Goal: Task Accomplishment & Management: Complete application form

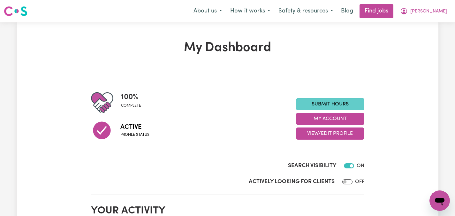
click at [329, 101] on link "Submit Hours" at bounding box center [330, 104] width 68 height 12
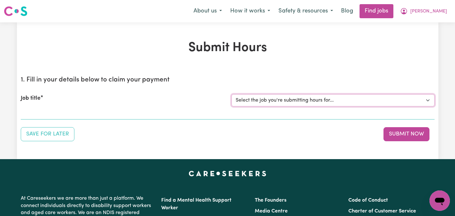
click at [429, 100] on select "Select the job you're submitting hours for... [[PERSON_NAME]] Care worker neede…" at bounding box center [332, 100] width 203 height 12
select select "14435"
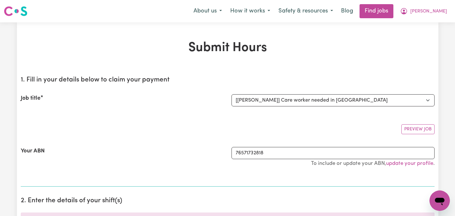
click at [126, 106] on div "Job title" at bounding box center [122, 100] width 211 height 12
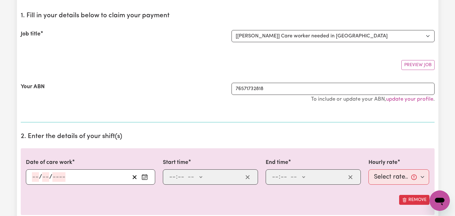
scroll to position [51, 0]
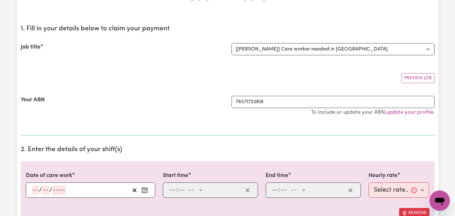
click at [147, 189] on icon "Enter the date of care work" at bounding box center [144, 189] width 5 height 0
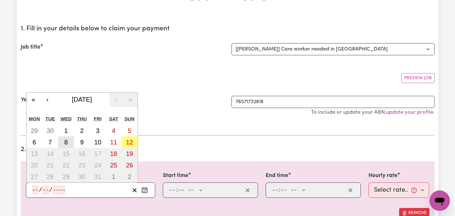
click at [66, 143] on abbr "8" at bounding box center [66, 142] width 4 height 7
type input "[DATE]"
type input "8"
type input "10"
type input "2025"
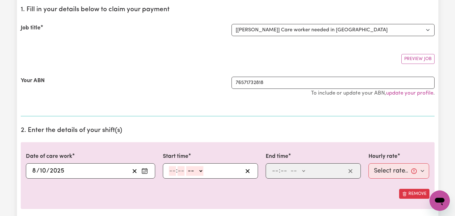
scroll to position [69, 0]
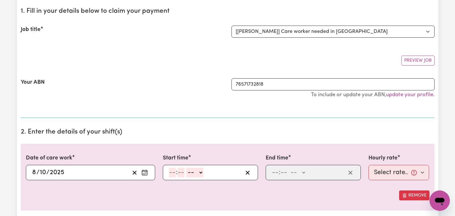
click at [147, 171] on icon "Enter the date of care work" at bounding box center [144, 171] width 5 height 0
click at [197, 125] on section "2. Enter the details of your shift(s) Date of care work [DATE] [DATE] « ‹ [DATE…" at bounding box center [228, 181] width 414 height 116
click at [172, 174] on input "number" at bounding box center [172, 173] width 7 height 10
type input "9"
type input "00"
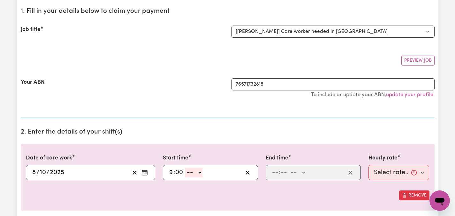
click at [200, 173] on select "-- AM PM" at bounding box center [193, 173] width 17 height 10
select select "am"
type input "09:00"
type input "0"
click at [275, 173] on input "number" at bounding box center [275, 173] width 7 height 10
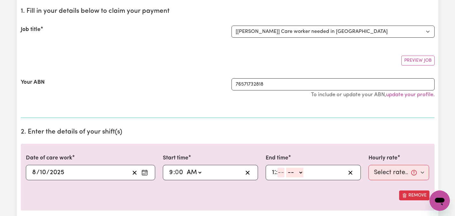
type input "12"
type input "00"
click at [308, 176] on div "12 : 00 -- AM PM" at bounding box center [308, 173] width 74 height 10
click at [304, 172] on select "-- AM PM" at bounding box center [298, 173] width 17 height 10
select select "pm"
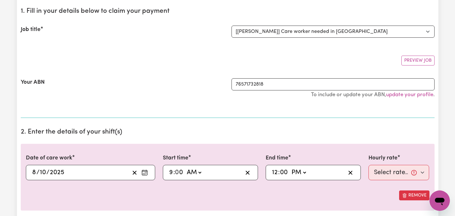
type input "12:00"
type input "0"
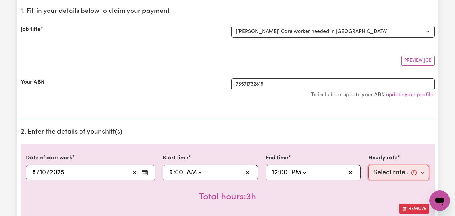
click at [428, 174] on select "Select rate... $55.00 (Weekday)" at bounding box center [398, 172] width 61 height 15
select select "55-Weekday"
click at [399, 183] on div "Total hours: 3h" at bounding box center [227, 192] width 403 height 24
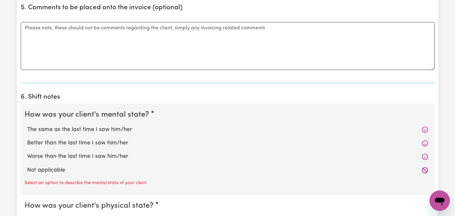
scroll to position [439, 0]
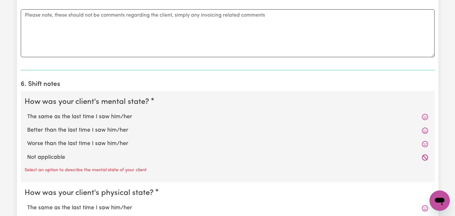
click at [111, 117] on label "The same as the last time I saw him/her" at bounding box center [227, 117] width 401 height 8
click at [27, 113] on input "The same as the last time I saw him/her" at bounding box center [27, 112] width 0 height 0
radio input "true"
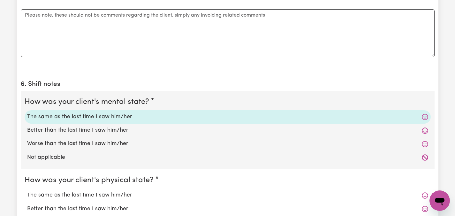
click at [85, 193] on label "The same as the last time I saw him/her" at bounding box center [227, 195] width 401 height 8
click at [27, 191] on input "The same as the last time I saw him/her" at bounding box center [27, 191] width 0 height 0
radio input "true"
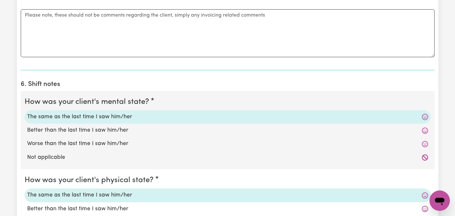
click at [12, 167] on div "Submit Hours 1. Fill in your details below to claim your payment Job title Sele…" at bounding box center [227, 33] width 455 height 901
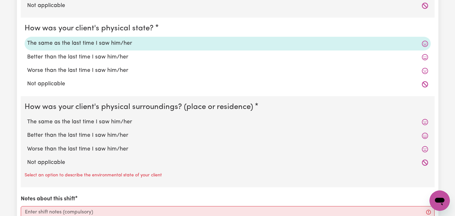
scroll to position [592, 0]
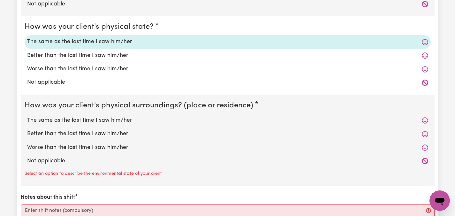
click at [97, 120] on label "The same as the last time I saw him/her" at bounding box center [227, 120] width 401 height 8
click at [27, 116] on input "The same as the last time I saw him/her" at bounding box center [27, 116] width 0 height 0
radio input "true"
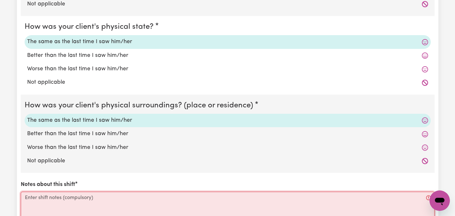
click at [57, 200] on textarea "Notes about this shift" at bounding box center [228, 216] width 414 height 48
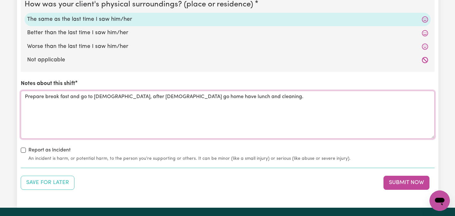
scroll to position [686, 0]
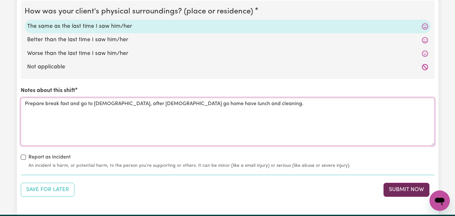
type textarea "Prepare break fast and go to [DEMOGRAPHIC_DATA], after [DEMOGRAPHIC_DATA] go ho…"
click at [411, 192] on button "Submit Now" at bounding box center [406, 190] width 46 height 14
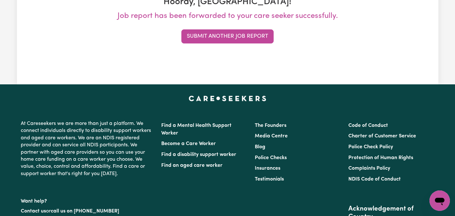
scroll to position [0, 0]
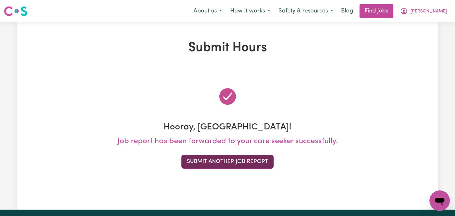
click at [256, 159] on button "Submit Another Job Report" at bounding box center [227, 162] width 92 height 14
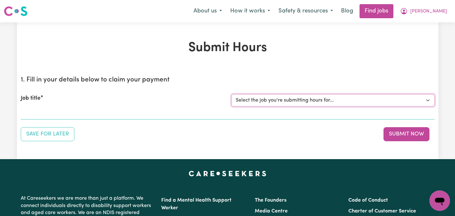
click at [427, 99] on select "Select the job you're submitting hours for... [[PERSON_NAME]] Care worker neede…" at bounding box center [332, 100] width 203 height 12
select select "14434"
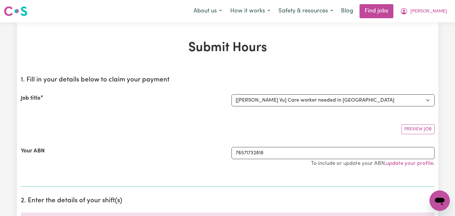
click at [155, 152] on div "Your ABN" at bounding box center [122, 160] width 211 height 26
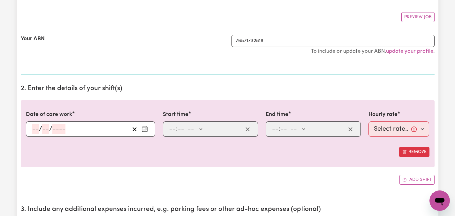
scroll to position [115, 0]
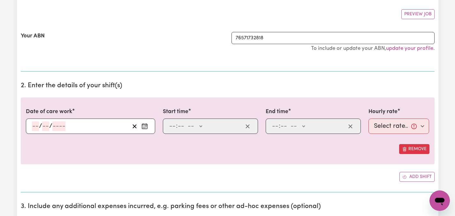
click at [145, 127] on circle "Enter the date of care work" at bounding box center [145, 126] width 1 height 1
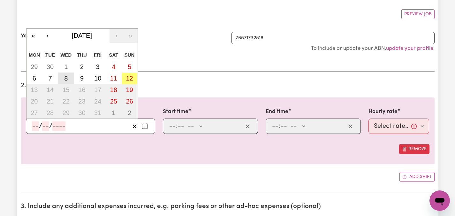
click at [66, 78] on abbr "8" at bounding box center [66, 78] width 4 height 7
type input "[DATE]"
type input "8"
type input "10"
type input "2025"
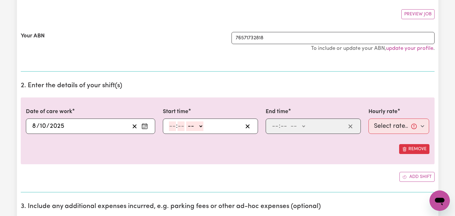
click at [175, 127] on input "number" at bounding box center [172, 126] width 7 height 10
type input "12"
type input "00"
click at [200, 126] on select "-- AM PM" at bounding box center [195, 126] width 17 height 10
select select "pm"
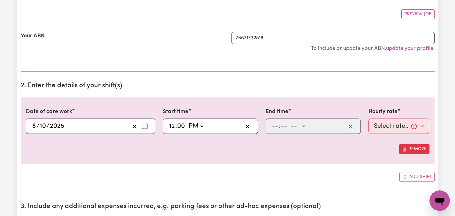
type input "12:00"
type input "0"
click at [281, 123] on input "number" at bounding box center [283, 126] width 7 height 10
click at [275, 125] on input "number" at bounding box center [275, 126] width 7 height 10
type input "3"
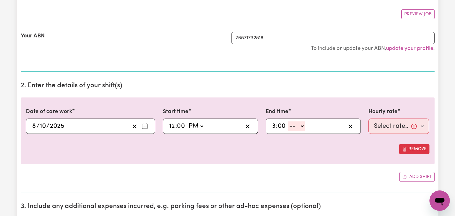
type input "00"
click at [304, 127] on select "-- AM PM" at bounding box center [296, 126] width 17 height 10
select select "pm"
type input "15:00"
type input "0"
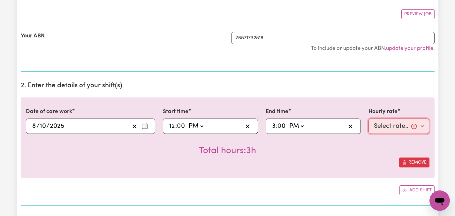
click at [423, 127] on select "Select rate... $55.00 (Weekday)" at bounding box center [398, 125] width 61 height 15
select select "55-Weekday"
click at [375, 175] on div "Date of care work [DATE] [DATE] « ‹ [DATE] › » Mon Tue Wed Thu Fri Sat Sun 29 3…" at bounding box center [228, 137] width 414 height 80
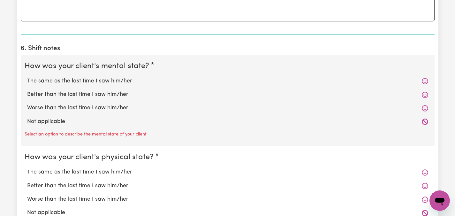
scroll to position [498, 0]
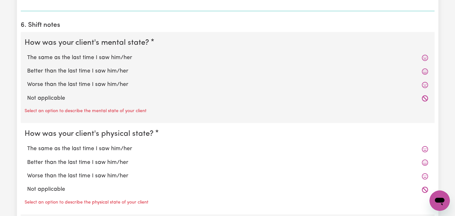
click at [113, 58] on label "The same as the last time I saw him/her" at bounding box center [227, 58] width 401 height 8
click at [27, 54] on input "The same as the last time I saw him/her" at bounding box center [27, 53] width 0 height 0
radio input "true"
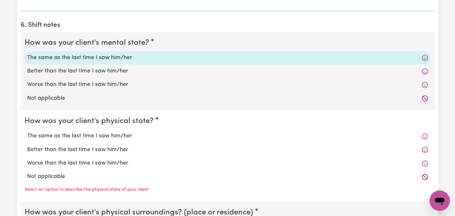
click at [90, 133] on label "The same as the last time I saw him/her" at bounding box center [227, 136] width 401 height 8
click at [27, 132] on input "The same as the last time I saw him/her" at bounding box center [27, 132] width 0 height 0
radio input "true"
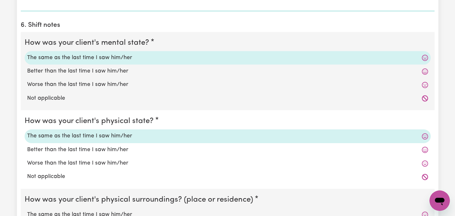
click at [59, 211] on label "The same as the last time I saw him/her" at bounding box center [227, 214] width 401 height 8
click at [27, 210] on input "The same as the last time I saw him/her" at bounding box center [27, 210] width 0 height 0
radio input "true"
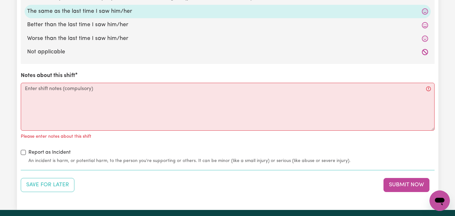
scroll to position [702, 0]
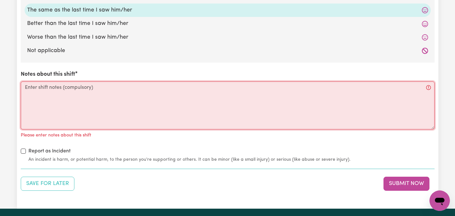
click at [75, 94] on textarea "Notes about this shift" at bounding box center [228, 105] width 414 height 48
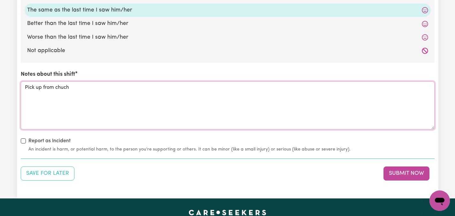
click at [64, 89] on textarea "Pick up from chuch" at bounding box center [228, 105] width 414 height 48
click at [77, 89] on textarea "Pick up from [DEMOGRAPHIC_DATA]" at bounding box center [228, 105] width 414 height 48
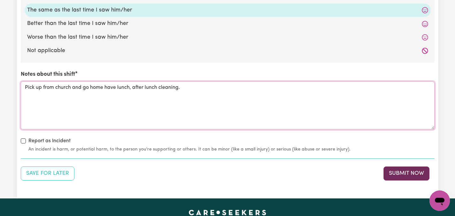
type textarea "Pick up from church and go home have lunch, after lunch cleaning."
click at [399, 173] on button "Submit Now" at bounding box center [406, 173] width 46 height 14
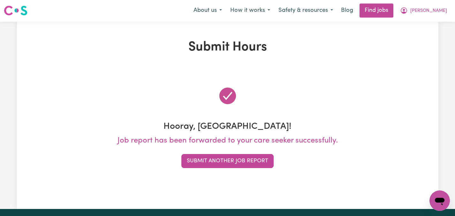
scroll to position [0, 0]
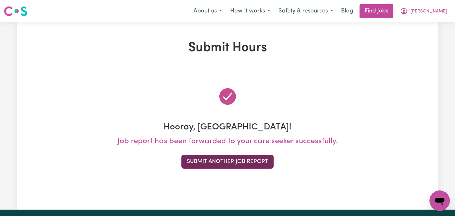
click at [240, 163] on button "Submit Another Job Report" at bounding box center [227, 162] width 92 height 14
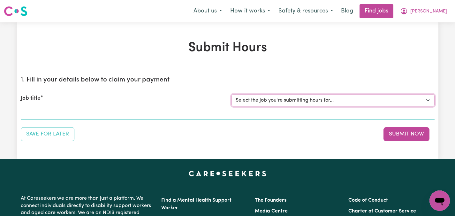
click at [428, 99] on select "Select the job you're submitting hours for... [[PERSON_NAME]] Care worker neede…" at bounding box center [332, 100] width 203 height 12
select select "2686"
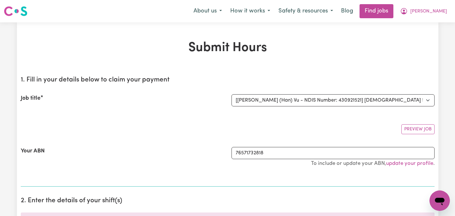
click at [210, 141] on div "Your ABN 76571732818 To include or update your ABN, update your profile ." at bounding box center [228, 160] width 414 height 42
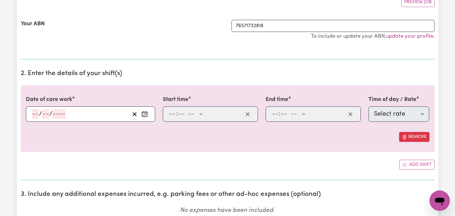
scroll to position [128, 0]
click at [143, 112] on icon "Enter the date of care work" at bounding box center [144, 112] width 5 height 0
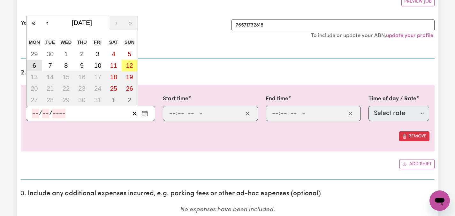
click at [33, 67] on abbr "6" at bounding box center [35, 65] width 4 height 7
type input "[DATE]"
type input "6"
type input "10"
type input "2025"
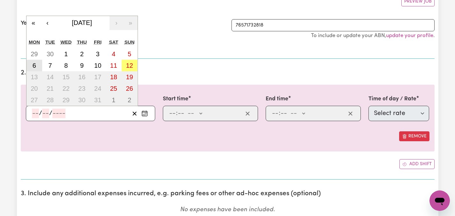
select select "63213"
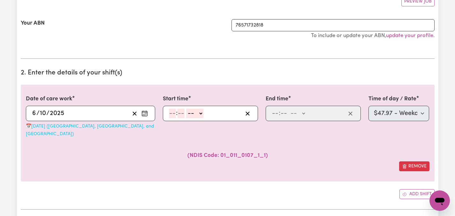
click at [174, 113] on input "number" at bounding box center [172, 114] width 7 height 10
click at [143, 113] on icon "Enter the date of care work" at bounding box center [144, 113] width 6 height 6
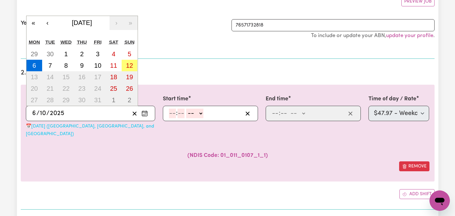
click at [130, 138] on div "( NDIS Code: 01_011_0107_1_1 )" at bounding box center [227, 150] width 403 height 24
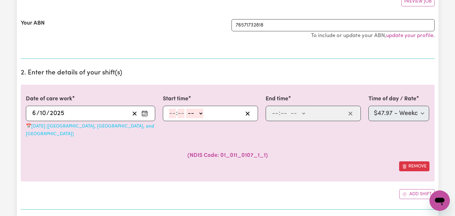
click at [172, 115] on input "number" at bounding box center [172, 114] width 7 height 10
type input "7"
type input "00"
click at [200, 115] on select "-- AM PM" at bounding box center [193, 114] width 17 height 10
select select "am"
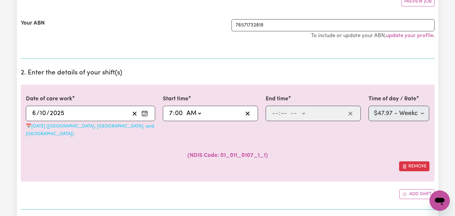
type input "07:00"
type input "0"
click at [275, 115] on input "number" at bounding box center [275, 114] width 7 height 10
type input "6"
type input "30"
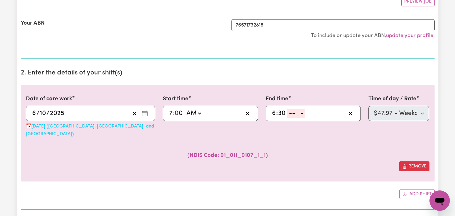
click at [302, 114] on select "-- AM PM" at bounding box center [295, 114] width 17 height 10
select select "pm"
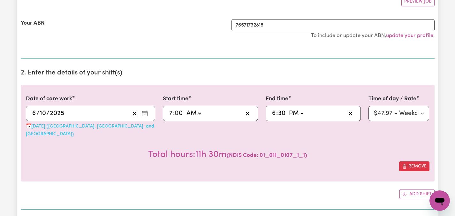
type input "18:30"
click at [411, 189] on button "Add shift" at bounding box center [416, 194] width 35 height 10
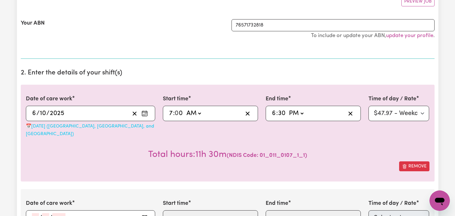
click at [294, 162] on div "Remove" at bounding box center [227, 166] width 403 height 10
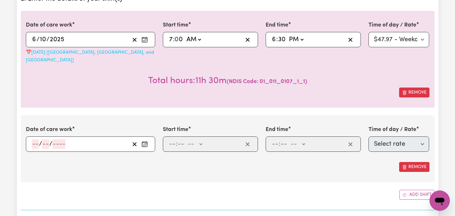
scroll to position [217, 0]
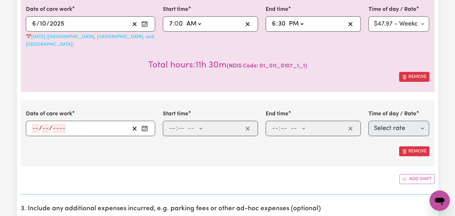
click at [146, 125] on icon "Enter the date of care work" at bounding box center [144, 128] width 6 height 6
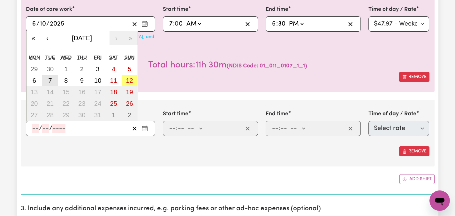
click at [49, 77] on abbr "7" at bounding box center [50, 80] width 4 height 7
type input "[DATE]"
type input "7"
type input "10"
type input "2025"
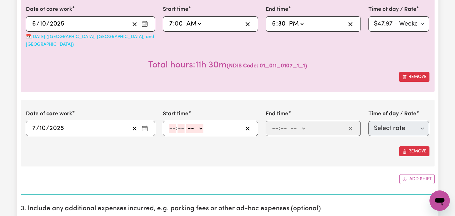
click at [176, 125] on span ":" at bounding box center [177, 128] width 2 height 7
click at [173, 124] on input "number" at bounding box center [172, 129] width 7 height 10
type input "2"
type input "00"
click at [200, 124] on select "-- AM PM" at bounding box center [193, 129] width 17 height 10
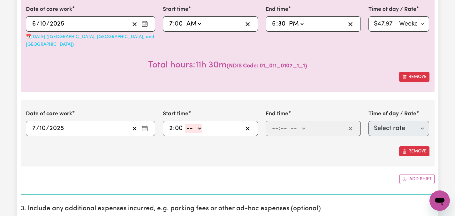
select select "pm"
type input "14:00"
type input "0"
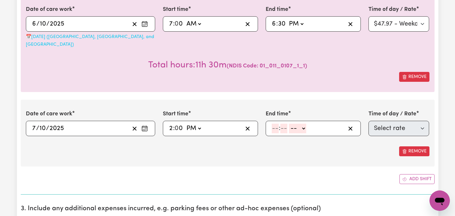
click at [276, 124] on input "number" at bounding box center [275, 129] width 7 height 10
type input "8"
type input "00"
click at [304, 124] on select "-- AM PM" at bounding box center [296, 129] width 17 height 10
select select "pm"
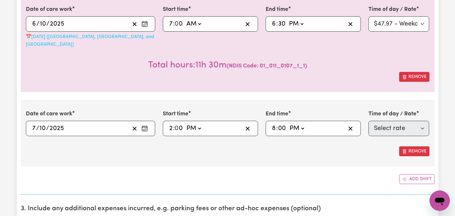
type input "20:00"
type input "0"
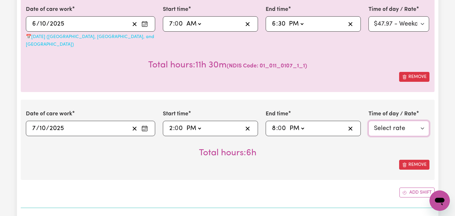
click at [424, 121] on select "Select rate $47.97 - Weekday Daytime - Assistance with Self Care Activities - S…" at bounding box center [398, 128] width 61 height 15
select select "63213"
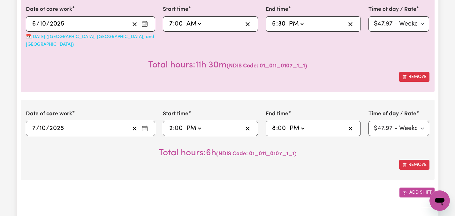
click at [415, 187] on button "Add shift" at bounding box center [416, 192] width 35 height 10
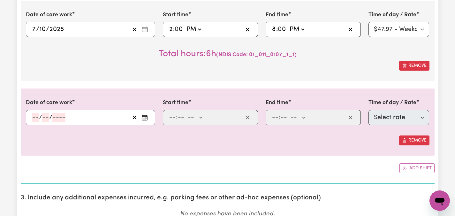
scroll to position [320, 0]
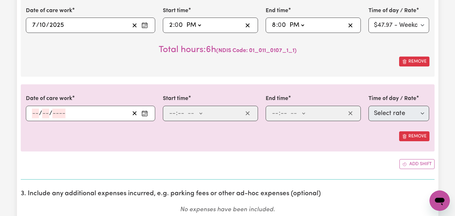
click at [147, 111] on rect "Enter the date of care work" at bounding box center [144, 113] width 5 height 5
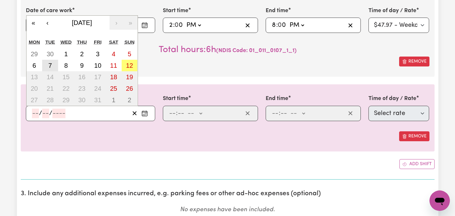
click at [50, 62] on abbr "7" at bounding box center [50, 65] width 4 height 7
type input "[DATE]"
type input "7"
type input "10"
type input "2025"
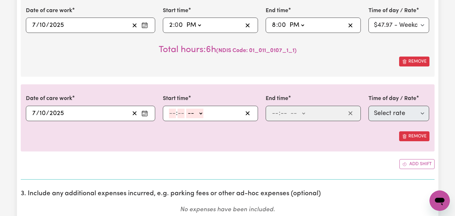
click at [173, 109] on input "number" at bounding box center [172, 114] width 7 height 10
type input "8"
type input "00"
click at [202, 109] on select "-- AM PM" at bounding box center [193, 114] width 17 height 10
select select "pm"
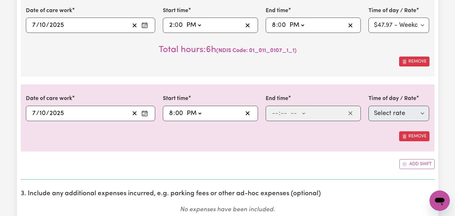
type input "20:00"
type input "0"
click at [276, 109] on input "number" at bounding box center [275, 114] width 7 height 10
type input "9"
type input "00"
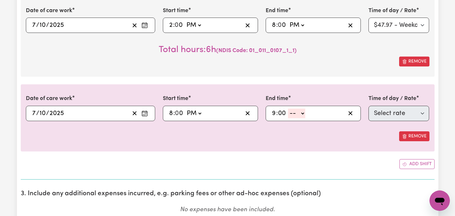
click at [303, 109] on select "-- AM PM" at bounding box center [296, 114] width 17 height 10
select select "pm"
type input "21:00"
type input "0"
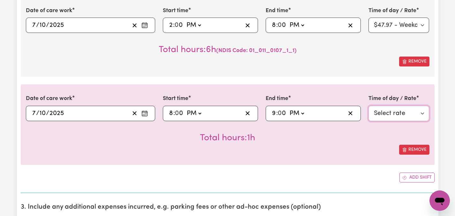
click at [425, 106] on select "Select rate $87.96 - Public Holiday - Assistance with Self Care Activities - St…" at bounding box center [398, 113] width 61 height 15
select select "63184"
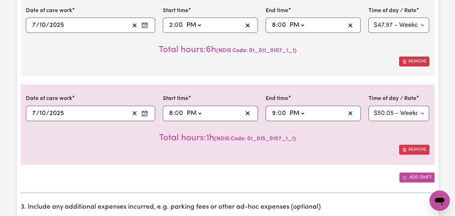
click at [415, 172] on button "Add shift" at bounding box center [416, 177] width 35 height 10
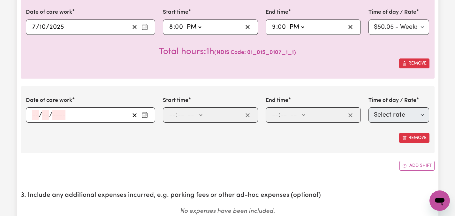
scroll to position [410, 0]
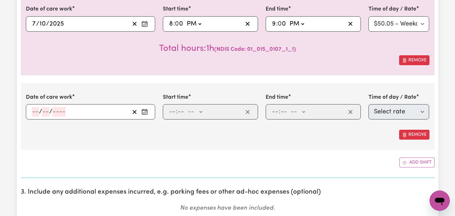
click at [144, 109] on icon "Enter the date of care work" at bounding box center [144, 112] width 6 height 6
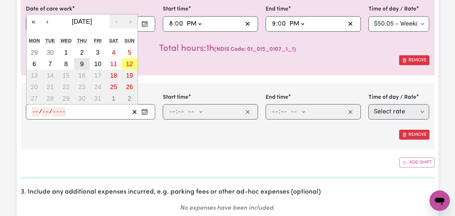
click at [82, 60] on abbr "9" at bounding box center [82, 63] width 4 height 7
type input "[DATE]"
type input "9"
type input "10"
type input "2025"
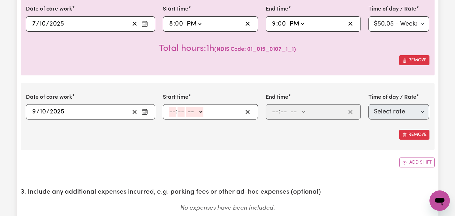
click at [171, 107] on input "number" at bounding box center [172, 112] width 7 height 10
type input "6"
type input "00"
click at [201, 107] on select "-- AM PM" at bounding box center [193, 112] width 17 height 10
select select "pm"
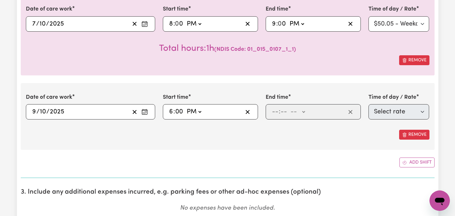
type input "18:00"
type input "0"
click at [276, 107] on input "number" at bounding box center [275, 112] width 7 height 10
type input "8"
type input "00"
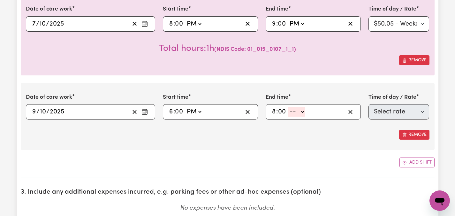
click at [305, 107] on div "8 : 00 -- AM PM" at bounding box center [308, 112] width 74 height 10
click at [302, 107] on select "-- AM PM" at bounding box center [296, 112] width 17 height 10
select select "pm"
type input "20:00"
type input "0"
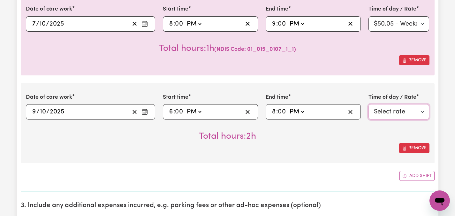
click at [423, 104] on select "Select rate $47.97 - Weekday Daytime - Assistance with Self Care Activities - S…" at bounding box center [398, 111] width 61 height 15
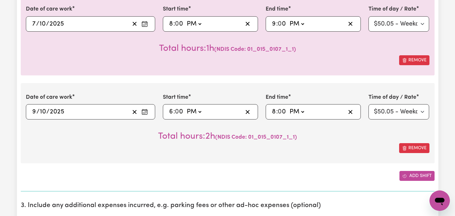
click at [418, 171] on button "Add shift" at bounding box center [416, 176] width 35 height 10
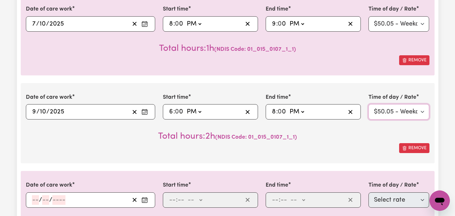
click at [422, 104] on select "Select rate $47.97 - Weekday Daytime - Assistance with Self Care Activities - S…" at bounding box center [398, 111] width 61 height 15
select select "63213"
click at [143, 197] on icon "Enter the date of care work" at bounding box center [144, 200] width 6 height 6
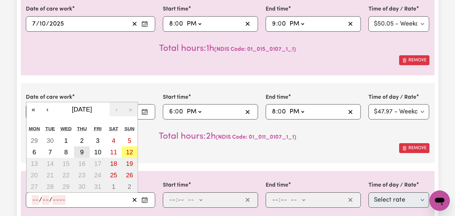
click at [83, 148] on abbr "9" at bounding box center [82, 151] width 4 height 7
type input "[DATE]"
type input "9"
type input "10"
type input "2025"
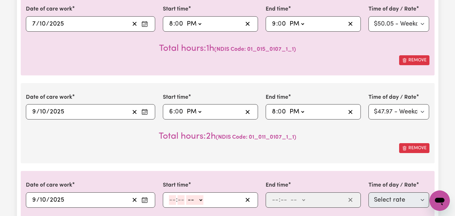
click at [171, 195] on input "number" at bounding box center [172, 200] width 7 height 10
type input "8"
type input "00"
click at [200, 195] on select "-- AM PM" at bounding box center [193, 200] width 17 height 10
select select "pm"
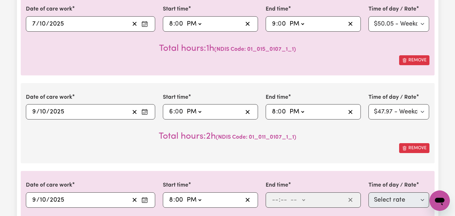
type input "20:00"
type input "0"
click at [278, 195] on input "number" at bounding box center [275, 200] width 7 height 10
type input "10"
type input "0"
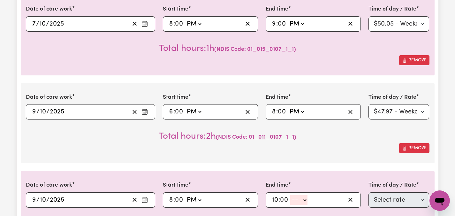
click at [304, 195] on select "-- AM PM" at bounding box center [298, 200] width 17 height 10
select select "pm"
type input "22:00"
click at [421, 192] on select "Select rate $87.96 - Public Holiday - Assistance with Self Care Activities - St…" at bounding box center [398, 199] width 61 height 15
select select "63184"
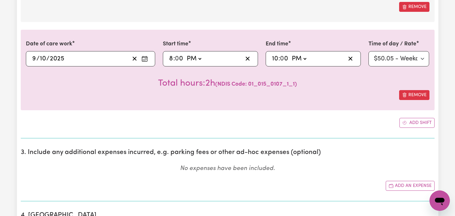
scroll to position [563, 0]
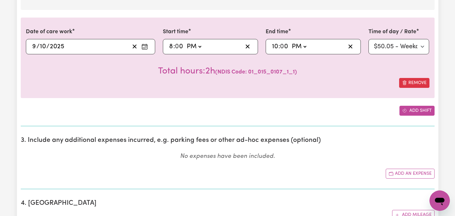
click at [420, 106] on button "Add shift" at bounding box center [416, 111] width 35 height 10
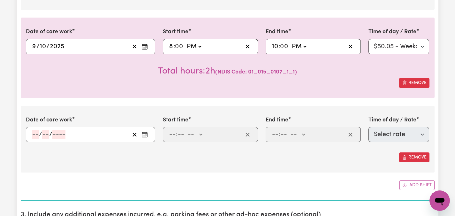
click at [147, 132] on rect "Enter the date of care work" at bounding box center [144, 134] width 5 height 5
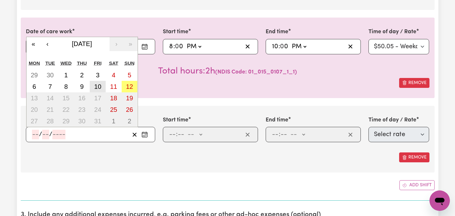
click at [100, 83] on abbr "10" at bounding box center [97, 86] width 7 height 7
type input "[DATE]"
type input "10"
type input "2025"
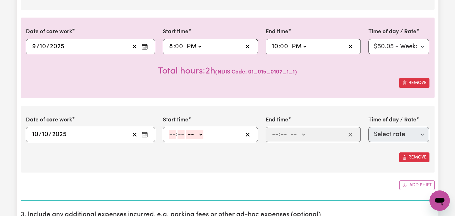
click at [172, 130] on input "number" at bounding box center [172, 135] width 7 height 10
type input "2"
type input "00"
click at [201, 130] on select "-- AM PM" at bounding box center [193, 135] width 17 height 10
select select "pm"
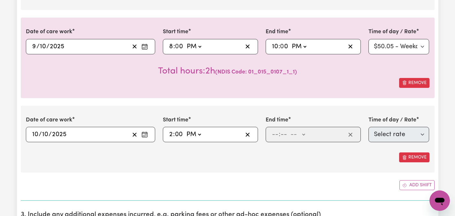
type input "14:00"
type input "0"
click at [275, 130] on input "number" at bounding box center [275, 135] width 7 height 10
type input "7"
type input "9"
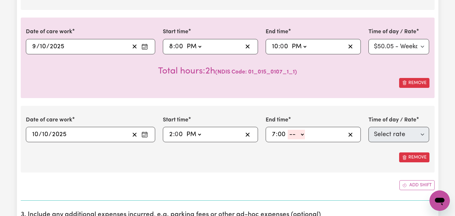
type input "00"
click at [303, 130] on select "-- AM PM" at bounding box center [296, 135] width 17 height 10
select select "pm"
type input "19:00"
type input "0"
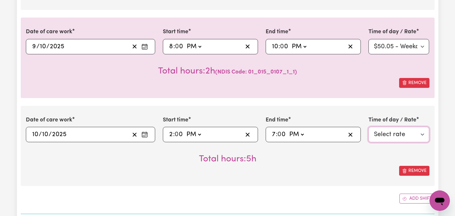
click at [423, 127] on select "Select rate $47.97 - Weekday Daytime - Assistance with Self Care Activities - S…" at bounding box center [398, 134] width 61 height 15
select select "63213"
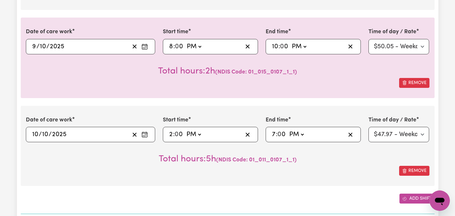
click at [410, 193] on button "Add shift" at bounding box center [416, 198] width 35 height 10
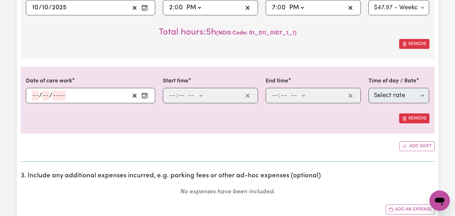
scroll to position [695, 0]
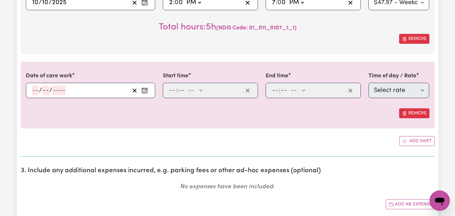
click at [149, 86] on button "Enter the date of care work" at bounding box center [144, 91] width 10 height 10
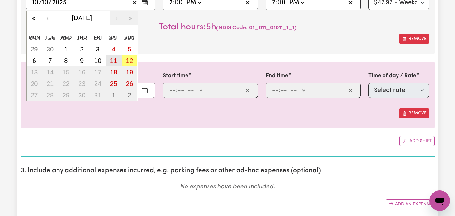
click at [112, 55] on button "11" at bounding box center [114, 60] width 16 height 11
type input "[DATE]"
type input "11"
type input "10"
type input "2025"
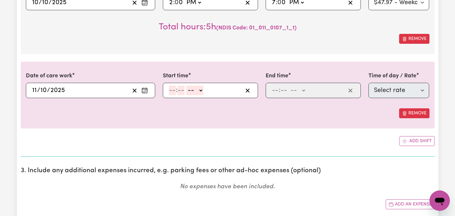
click at [174, 86] on input "number" at bounding box center [172, 91] width 7 height 10
type input "8"
type input "00"
click at [201, 86] on select "-- AM PM" at bounding box center [193, 91] width 17 height 10
select select "am"
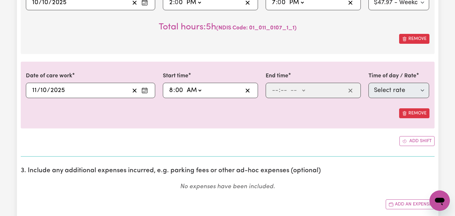
type input "08:00"
type input "0"
click at [275, 86] on input "number" at bounding box center [275, 91] width 7 height 10
type input "2"
type input "00"
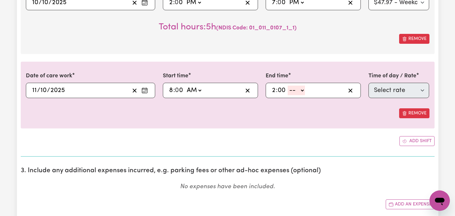
click at [302, 86] on select "-- AM PM" at bounding box center [296, 91] width 17 height 10
select select "pm"
type input "14:00"
type input "0"
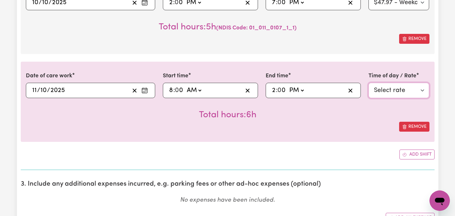
click at [424, 83] on select "Select rate $70.82 - [DATE] - Assistance with Self Care Activities - Standard L…" at bounding box center [398, 90] width 61 height 15
select select "43288"
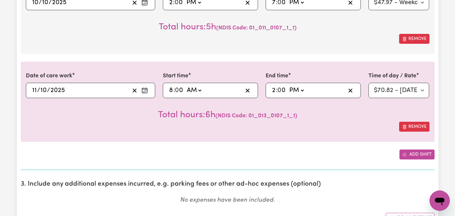
click at [427, 149] on button "Add shift" at bounding box center [416, 154] width 35 height 10
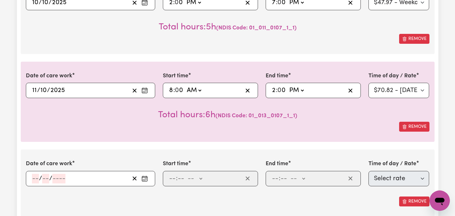
click at [147, 175] on icon "Enter the date of care work" at bounding box center [144, 178] width 6 height 6
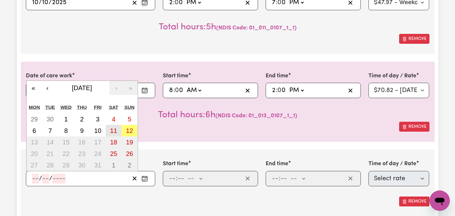
click at [112, 127] on abbr "11" at bounding box center [113, 130] width 7 height 7
type input "[DATE]"
type input "11"
type input "10"
type input "2025"
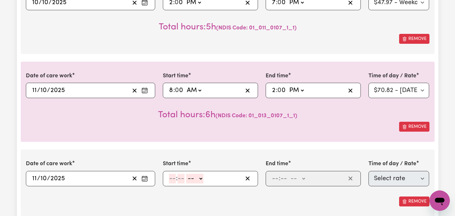
click at [173, 174] on input "number" at bounding box center [172, 179] width 7 height 10
type input "5"
type input "00"
click at [202, 174] on div "5 : 00 -- AM PM" at bounding box center [205, 179] width 74 height 10
click at [200, 174] on select "-- AM PM" at bounding box center [193, 179] width 17 height 10
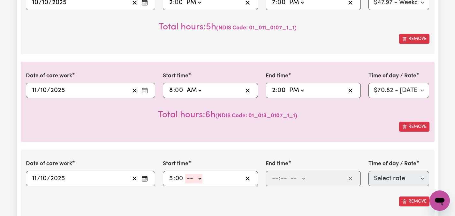
select select "pm"
type input "17:00"
type input "0"
click at [275, 174] on input "number" at bounding box center [275, 179] width 7 height 10
type input "10"
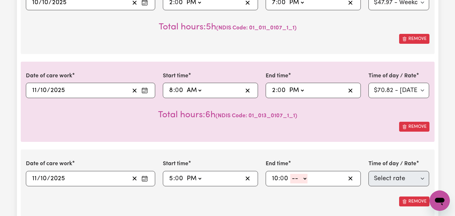
type input "0"
click at [307, 174] on select "-- AM PM" at bounding box center [298, 179] width 17 height 10
select select "pm"
type input "22:00"
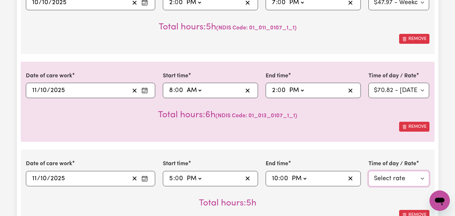
click at [424, 171] on select "Select rate $70.82 - [DATE] - Assistance with Self Care Activities - Standard L…" at bounding box center [398, 178] width 61 height 15
select select "43288"
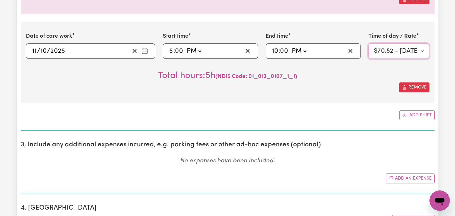
scroll to position [819, 0]
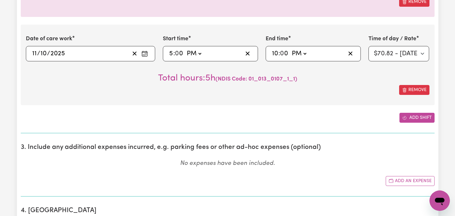
click at [420, 113] on button "Add shift" at bounding box center [416, 118] width 35 height 10
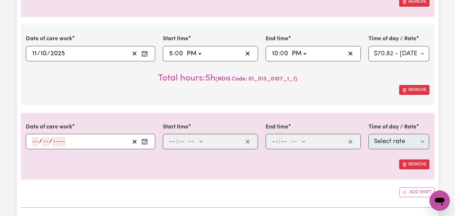
click at [148, 137] on button "Enter the date of care work" at bounding box center [144, 142] width 10 height 10
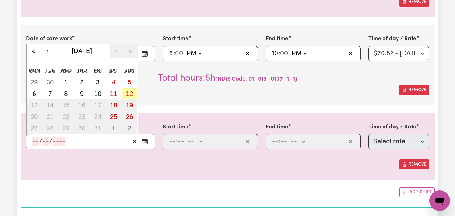
click at [130, 90] on abbr "12" at bounding box center [129, 93] width 7 height 7
type input "[DATE]"
type input "12"
type input "10"
type input "2025"
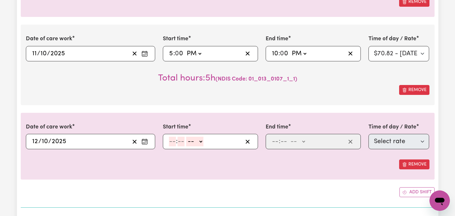
click at [172, 137] on input "number" at bounding box center [172, 142] width 7 height 10
type input "11"
type input "00"
click at [202, 137] on select "-- AM PM" at bounding box center [194, 142] width 17 height 10
select select "am"
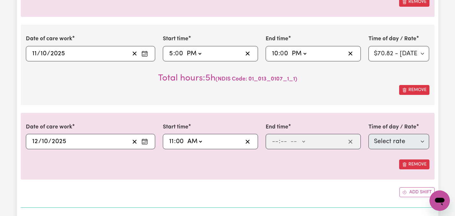
type input "11:00"
type input "0"
click at [276, 137] on input "number" at bounding box center [275, 142] width 7 height 10
type input "6"
type input "00"
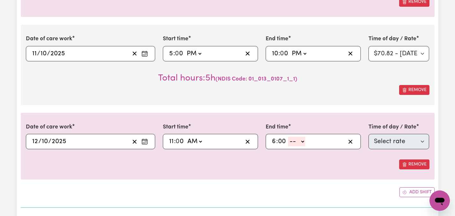
click at [305, 137] on select "-- AM PM" at bounding box center [296, 142] width 17 height 10
select select "pm"
type input "18:00"
type input "0"
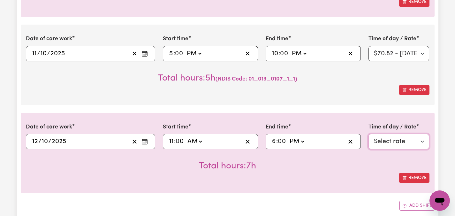
click at [423, 135] on select "Select rate $87.96 - [DATE] - Assistance with Self Care Activities - Standard L…" at bounding box center [398, 141] width 61 height 15
select select "38242"
click at [358, 200] on div "Add shift" at bounding box center [228, 205] width 414 height 10
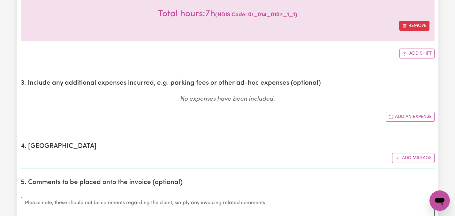
scroll to position [973, 0]
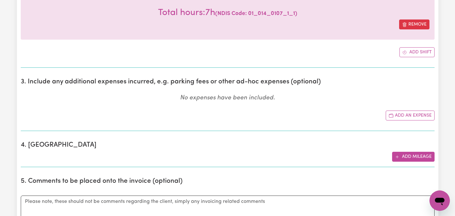
click at [422, 152] on button "Add mileage" at bounding box center [413, 157] width 42 height 10
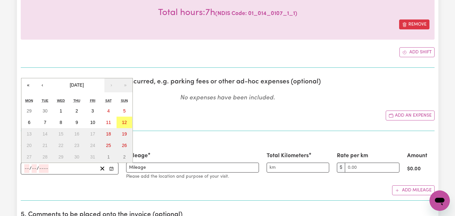
click at [26, 164] on input "number" at bounding box center [26, 168] width 5 height 9
click at [112, 117] on button "11" at bounding box center [109, 122] width 16 height 11
type input "[DATE]"
type input "11"
type input "10"
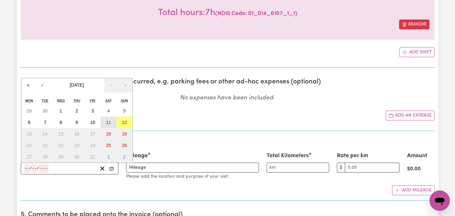
type input "2025"
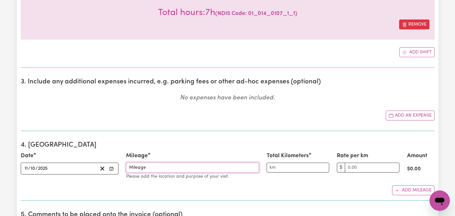
click at [156, 162] on input "Mileage" at bounding box center [192, 167] width 133 height 10
click at [171, 162] on input "Go to church in [GEOGRAPHIC_DATA]" at bounding box center [192, 167] width 133 height 10
type input "Go to church in [GEOGRAPHIC_DATA]"
click at [274, 162] on input "Total Kilometers" at bounding box center [298, 167] width 63 height 10
type input "30"
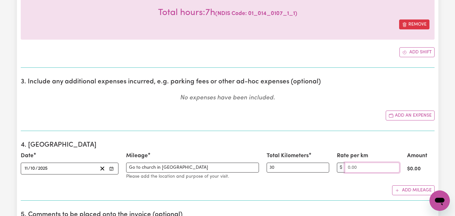
click at [395, 163] on input "Rate per km" at bounding box center [372, 167] width 55 height 10
type input "1.00"
click at [348, 185] on div "Add mileage" at bounding box center [228, 190] width 414 height 10
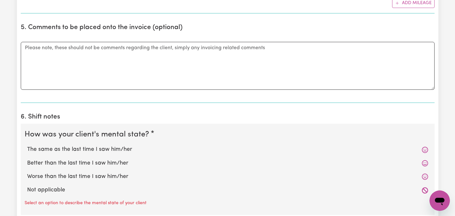
scroll to position [1163, 0]
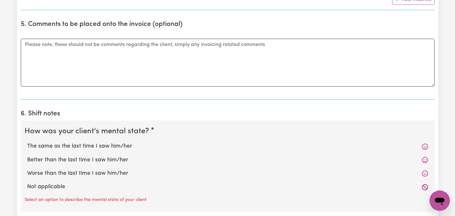
click at [107, 142] on label "The same as the last time I saw him/her" at bounding box center [227, 146] width 401 height 8
click at [27, 142] on input "The same as the last time I saw him/her" at bounding box center [27, 142] width 0 height 0
radio input "true"
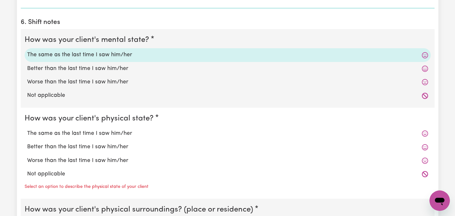
scroll to position [1265, 0]
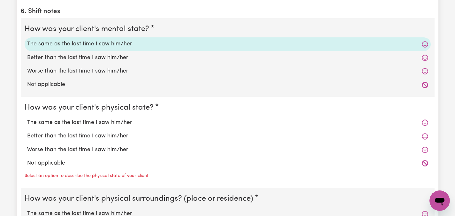
click at [81, 118] on label "The same as the last time I saw him/her" at bounding box center [227, 122] width 401 height 8
click at [27, 118] on input "The same as the last time I saw him/her" at bounding box center [27, 118] width 0 height 0
radio input "true"
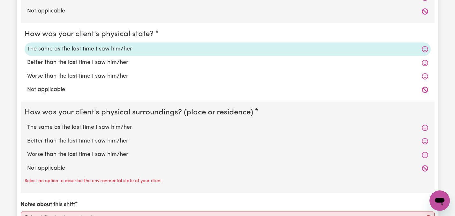
scroll to position [1342, 0]
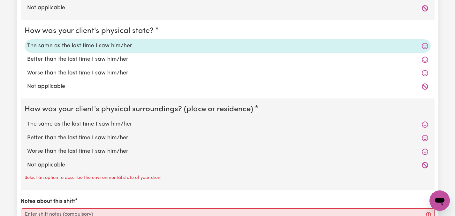
click at [56, 120] on label "The same as the last time I saw him/her" at bounding box center [227, 124] width 401 height 8
click at [27, 120] on input "The same as the last time I saw him/her" at bounding box center [27, 120] width 0 height 0
radio input "true"
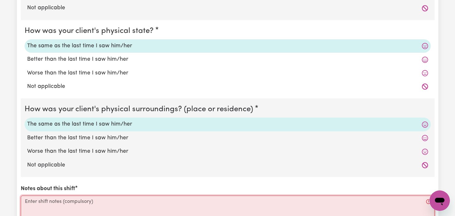
click at [44, 200] on textarea "Notes about this shift" at bounding box center [228, 219] width 414 height 48
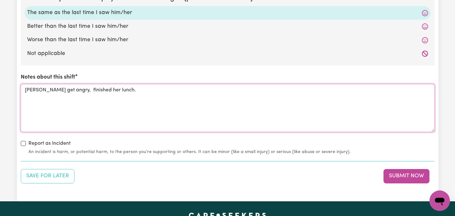
scroll to position [1470, 0]
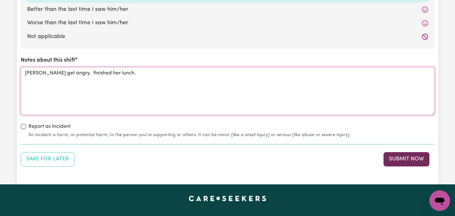
type textarea "[PERSON_NAME] get angry, finished her lunch."
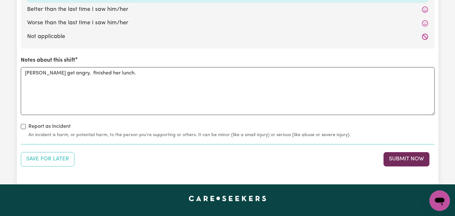
click at [407, 152] on button "Submit Now" at bounding box center [406, 159] width 46 height 14
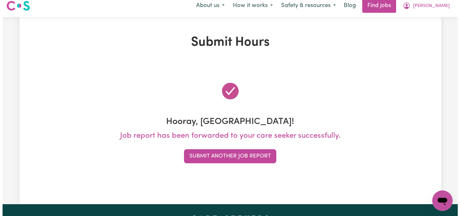
scroll to position [0, 0]
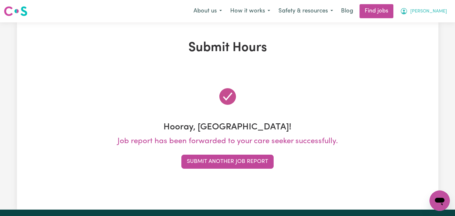
click at [440, 11] on span "[PERSON_NAME]" at bounding box center [428, 11] width 37 height 7
click at [425, 35] on link "My Dashboard" at bounding box center [425, 37] width 50 height 12
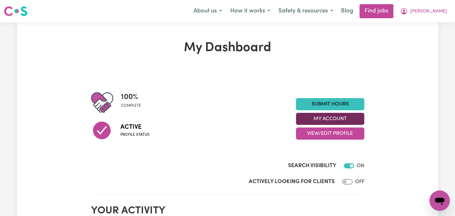
click at [343, 117] on button "My Account" at bounding box center [330, 119] width 68 height 12
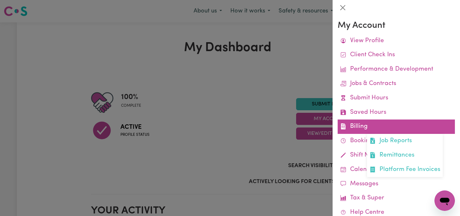
click at [356, 125] on link "Billing Job Reports Remittances Platform Fee Invoices" at bounding box center [395, 126] width 117 height 14
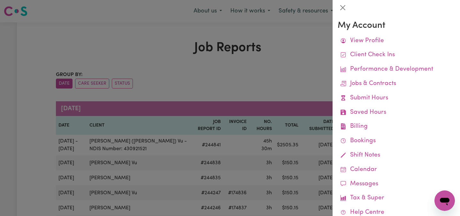
click at [275, 79] on div at bounding box center [230, 108] width 460 height 216
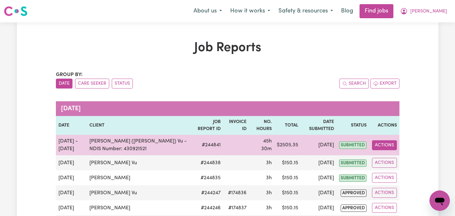
click at [378, 144] on button "Actions" at bounding box center [384, 145] width 25 height 10
click at [390, 157] on link "View Job Report" at bounding box center [399, 160] width 55 height 13
select select "pm"
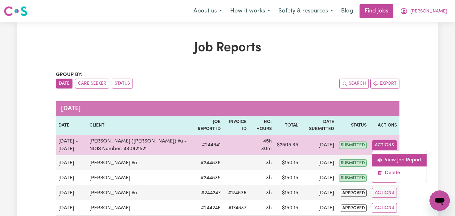
select select "pm"
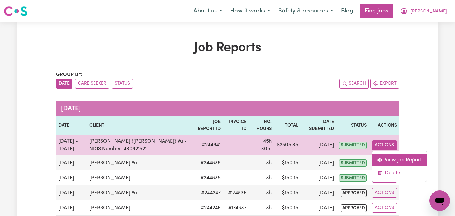
select select "pm"
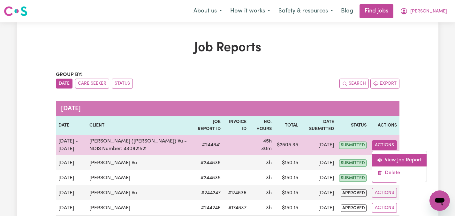
select select "pm"
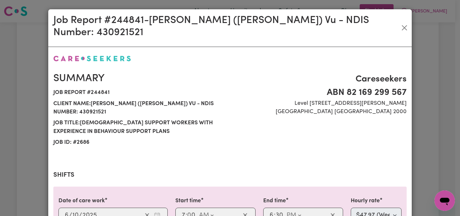
click at [338, 130] on div "Summary Job report # 244841 Client name: [GEOGRAPHIC_DATA] ([PERSON_NAME]) Vu -…" at bounding box center [229, 110] width 361 height 91
click at [400, 23] on button "Close" at bounding box center [404, 28] width 10 height 10
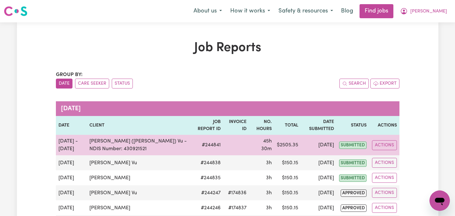
click at [354, 144] on span "submitted" at bounding box center [352, 144] width 27 height 7
click at [287, 148] on td "$ 2505.35" at bounding box center [287, 145] width 26 height 20
click at [382, 145] on button "Actions" at bounding box center [384, 145] width 25 height 10
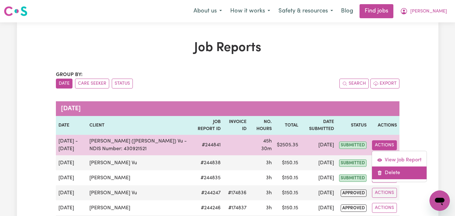
click at [387, 171] on link "Delete" at bounding box center [399, 172] width 55 height 13
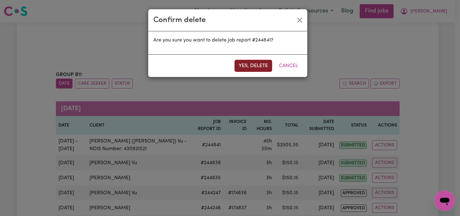
click at [257, 63] on button "Yes, delete" at bounding box center [253, 66] width 38 height 12
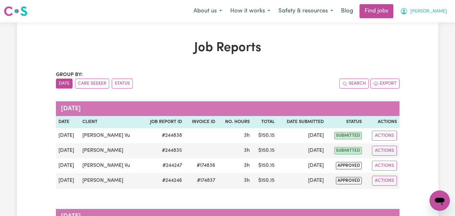
click at [433, 10] on span "[PERSON_NAME]" at bounding box center [428, 11] width 37 height 7
click at [425, 34] on link "My Dashboard" at bounding box center [425, 37] width 50 height 12
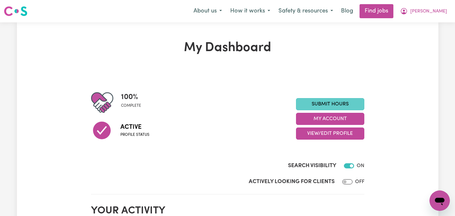
click at [340, 103] on link "Submit Hours" at bounding box center [330, 104] width 68 height 12
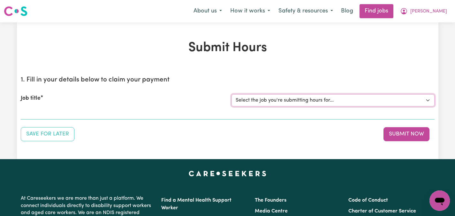
click at [428, 100] on select "Select the job you're submitting hours for... [[PERSON_NAME]] Care worker neede…" at bounding box center [332, 100] width 203 height 12
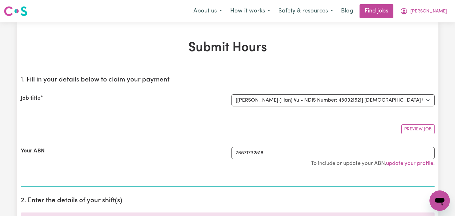
click at [284, 121] on div "Preview Job" at bounding box center [228, 126] width 414 height 15
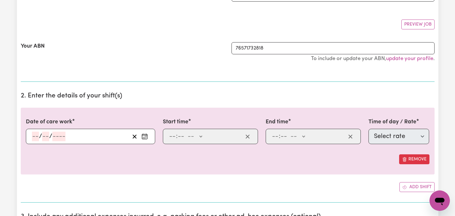
scroll to position [106, 0]
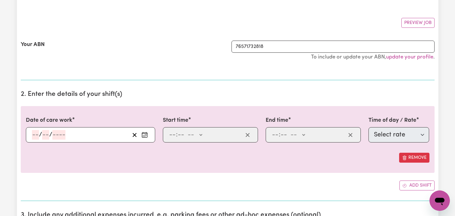
click at [146, 134] on circle "Enter the date of care work" at bounding box center [146, 134] width 1 height 1
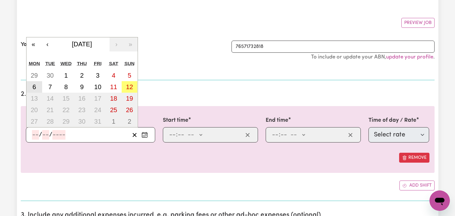
click at [35, 85] on abbr "6" at bounding box center [35, 86] width 4 height 7
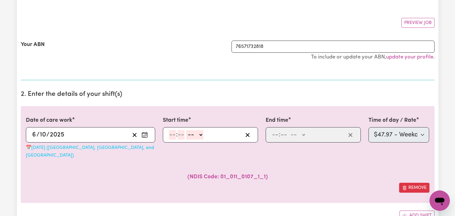
click at [172, 135] on input "number" at bounding box center [172, 135] width 7 height 10
click at [199, 136] on select "-- AM PM" at bounding box center [193, 135] width 17 height 10
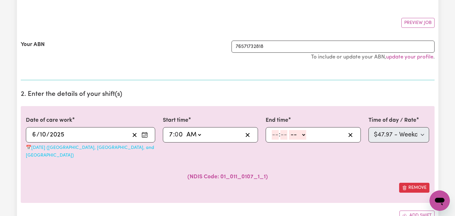
click at [277, 135] on input "number" at bounding box center [275, 135] width 7 height 10
click at [303, 137] on select "-- AM PM" at bounding box center [295, 135] width 17 height 10
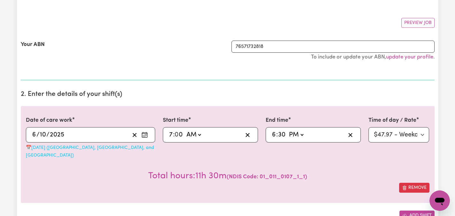
click at [413, 210] on button "Add shift" at bounding box center [416, 215] width 35 height 10
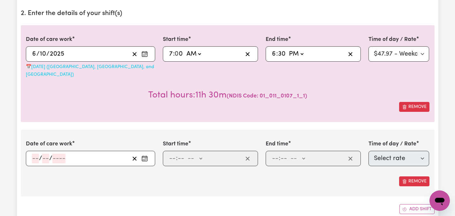
scroll to position [193, 0]
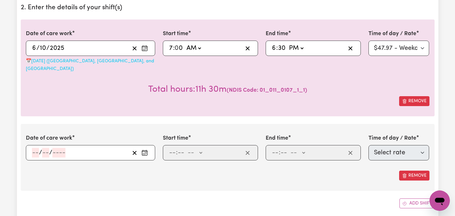
click at [146, 149] on icon "Enter the date of care work" at bounding box center [144, 152] width 6 height 6
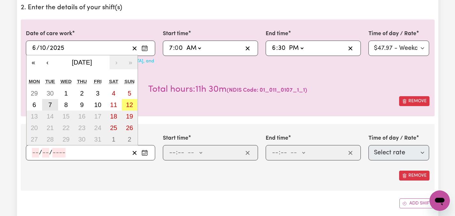
click at [52, 101] on abbr "7" at bounding box center [50, 104] width 4 height 7
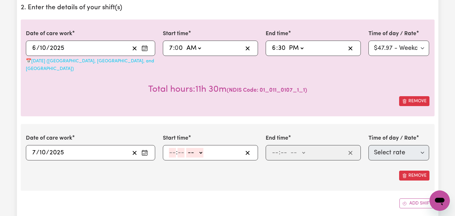
click at [176, 149] on span ":" at bounding box center [177, 152] width 2 height 7
click at [170, 148] on input "number" at bounding box center [172, 153] width 7 height 10
click at [201, 148] on select "-- AM PM" at bounding box center [193, 153] width 17 height 10
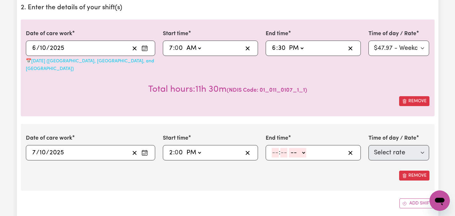
click at [271, 148] on div ": -- AM PM" at bounding box center [308, 153] width 74 height 10
click at [304, 148] on select "-- AM PM" at bounding box center [296, 153] width 17 height 10
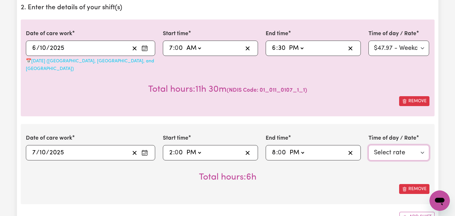
click at [422, 145] on select "Select rate $47.97 - Weekday Daytime - Assistance with Self Care Activities - S…" at bounding box center [398, 152] width 61 height 15
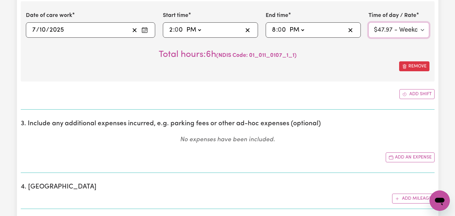
scroll to position [321, 0]
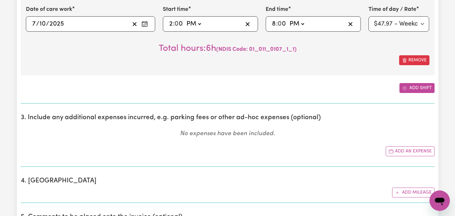
click at [420, 83] on button "Add shift" at bounding box center [416, 88] width 35 height 10
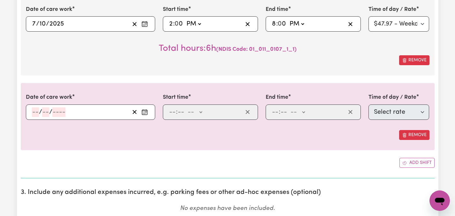
click at [145, 109] on icon "Enter the date of care work" at bounding box center [144, 112] width 6 height 6
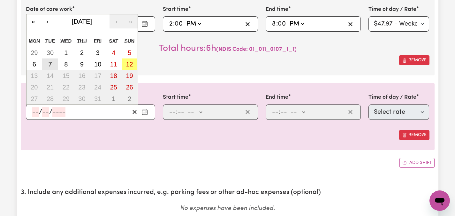
click at [49, 61] on abbr "7" at bounding box center [50, 64] width 4 height 7
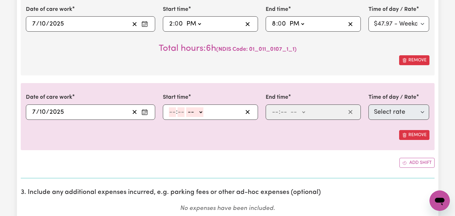
click at [173, 107] on input "number" at bounding box center [172, 112] width 7 height 10
click at [199, 107] on select "-- AM PM" at bounding box center [193, 112] width 17 height 10
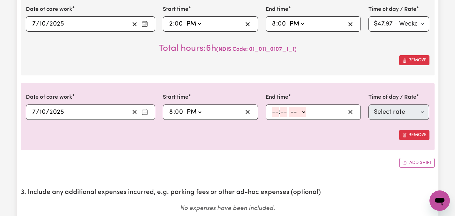
click at [277, 107] on input "number" at bounding box center [275, 112] width 7 height 10
click at [303, 107] on select "-- AM PM" at bounding box center [296, 112] width 17 height 10
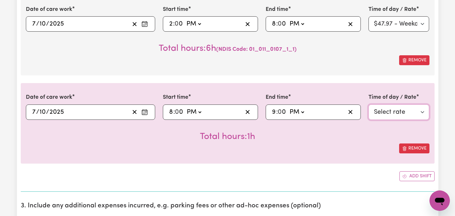
click at [424, 104] on select "Select rate $87.96 - Public Holiday - Assistance with Self Care Activities - St…" at bounding box center [398, 111] width 61 height 15
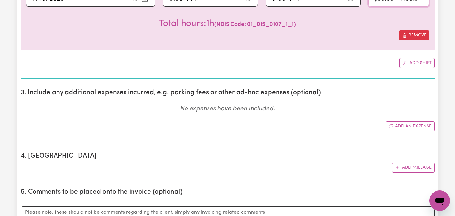
scroll to position [432, 0]
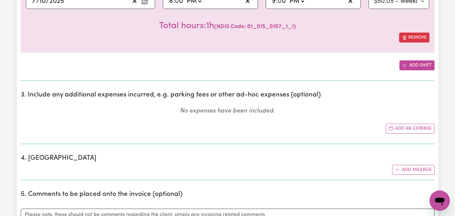
click at [422, 60] on button "Add shift" at bounding box center [416, 65] width 35 height 10
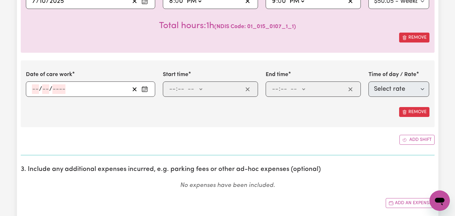
click at [144, 86] on icon "Enter the date of care work" at bounding box center [144, 89] width 6 height 6
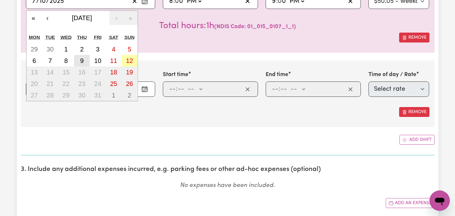
drag, startPoint x: 128, startPoint y: 52, endPoint x: 83, endPoint y: 52, distance: 45.0
click at [83, 52] on div "29 30 1 2 3 4 5 6 7 8 9 10 11 12 13 14 15 16 17 18 19 20 21 22 23 24 25 26 27 2…" at bounding box center [81, 71] width 111 height 57
click at [83, 57] on abbr "9" at bounding box center [82, 60] width 4 height 7
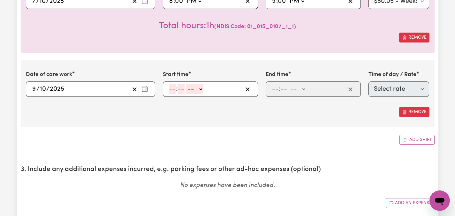
click at [171, 84] on input "number" at bounding box center [172, 89] width 7 height 10
click at [200, 84] on select "-- AM PM" at bounding box center [193, 89] width 17 height 10
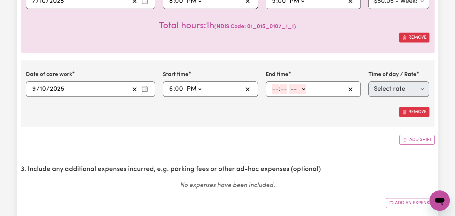
click at [276, 84] on input "number" at bounding box center [275, 89] width 7 height 10
click at [305, 84] on select "-- AM PM" at bounding box center [296, 89] width 17 height 10
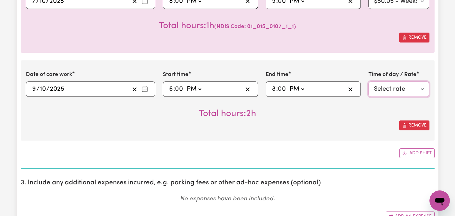
click at [422, 82] on select "Select rate $47.97 - Weekday Daytime - Assistance with Self Care Activities - S…" at bounding box center [398, 88] width 61 height 15
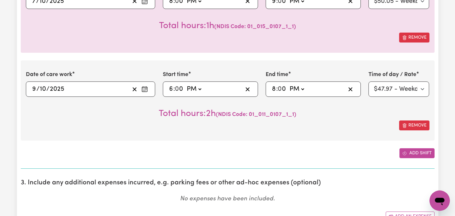
click at [414, 148] on button "Add shift" at bounding box center [416, 153] width 35 height 10
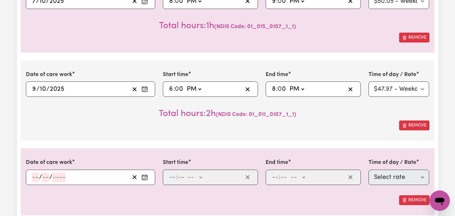
click at [147, 176] on icon "Enter the date of care work" at bounding box center [144, 176] width 5 height 0
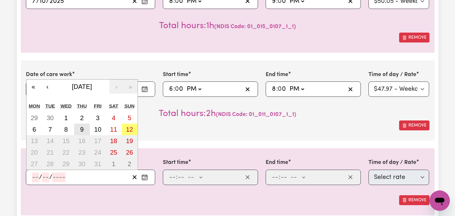
click at [84, 124] on button "9" at bounding box center [82, 129] width 16 height 11
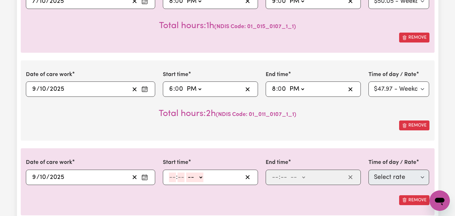
click at [175, 172] on input "number" at bounding box center [172, 177] width 7 height 10
click at [201, 172] on select "-- AM PM" at bounding box center [193, 177] width 17 height 10
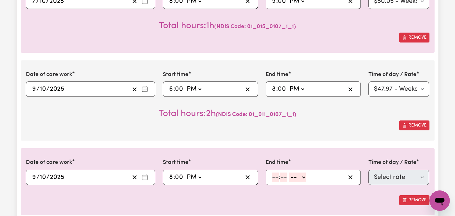
click at [275, 172] on input "number" at bounding box center [275, 177] width 7 height 10
click at [305, 172] on select "-- AM PM" at bounding box center [298, 177] width 17 height 10
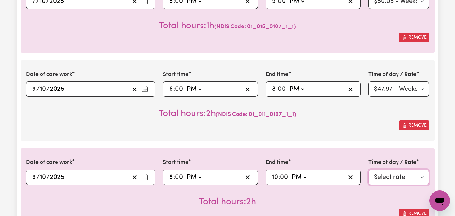
click at [424, 170] on select "Select rate $87.96 - Public Holiday - Assistance with Self Care Activities - St…" at bounding box center [398, 177] width 61 height 15
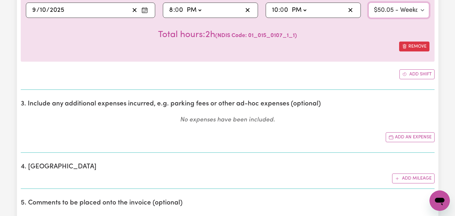
scroll to position [594, 0]
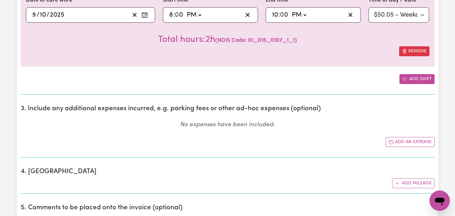
click at [413, 74] on button "Add shift" at bounding box center [416, 79] width 35 height 10
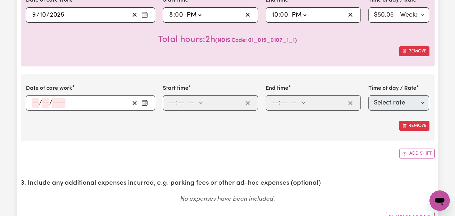
click at [147, 101] on rect "Enter the date of care work" at bounding box center [144, 103] width 5 height 5
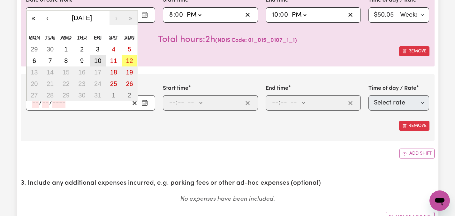
click at [100, 57] on abbr "10" at bounding box center [97, 60] width 7 height 7
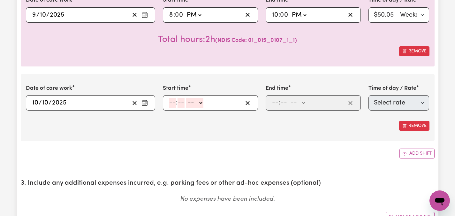
click at [170, 98] on input "number" at bounding box center [172, 103] width 7 height 10
click at [200, 98] on select "-- AM PM" at bounding box center [193, 103] width 17 height 10
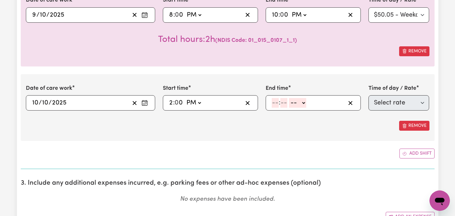
click at [275, 98] on input "number" at bounding box center [275, 103] width 7 height 10
click at [301, 98] on select "-- AM PM" at bounding box center [296, 103] width 17 height 10
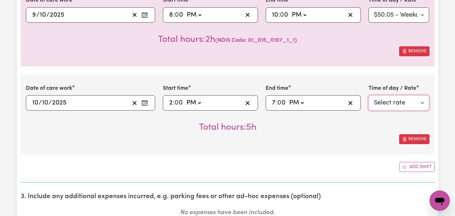
click at [423, 95] on select "Select rate $47.97 - Weekday Daytime - Assistance with Self Care Activities - S…" at bounding box center [398, 102] width 61 height 15
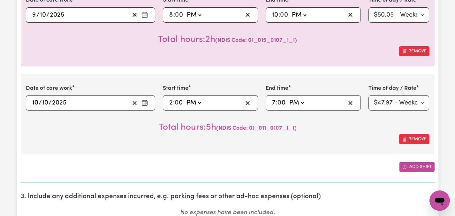
click at [423, 162] on button "Add shift" at bounding box center [416, 167] width 35 height 10
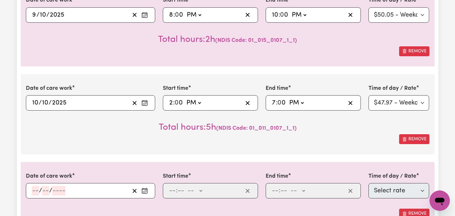
click at [147, 190] on icon "Enter the date of care work" at bounding box center [144, 190] width 5 height 0
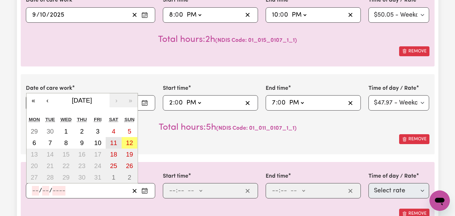
click at [113, 139] on abbr "11" at bounding box center [113, 142] width 7 height 7
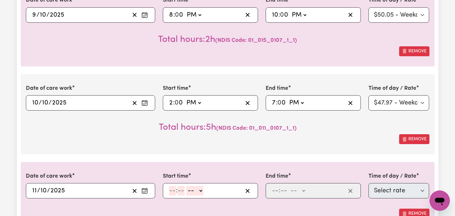
click at [175, 186] on input "number" at bounding box center [172, 191] width 7 height 10
click at [200, 186] on select "-- AM PM" at bounding box center [193, 191] width 17 height 10
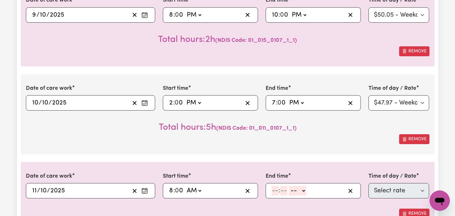
click at [280, 187] on span ":" at bounding box center [280, 190] width 2 height 7
click at [273, 186] on input "number" at bounding box center [275, 191] width 7 height 10
click at [302, 186] on select "-- AM PM" at bounding box center [296, 191] width 17 height 10
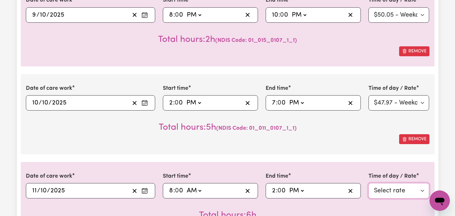
click at [425, 183] on select "Select rate $70.82 - [DATE] - Assistance with Self Care Activities - Standard L…" at bounding box center [398, 190] width 61 height 15
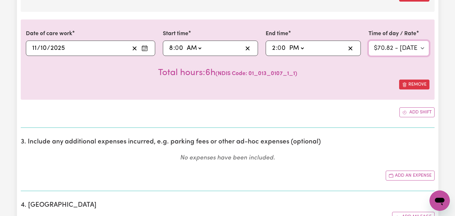
scroll to position [739, 0]
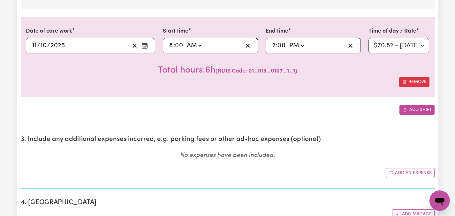
click at [418, 105] on button "Add shift" at bounding box center [416, 110] width 35 height 10
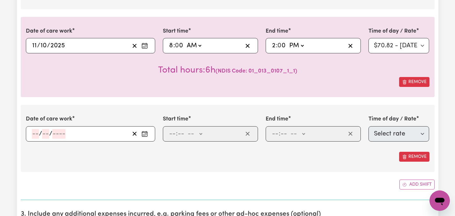
click at [146, 133] on circle "Enter the date of care work" at bounding box center [146, 133] width 1 height 1
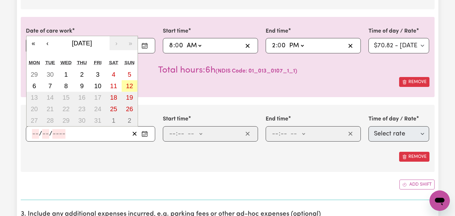
click at [129, 82] on abbr "12" at bounding box center [129, 85] width 7 height 7
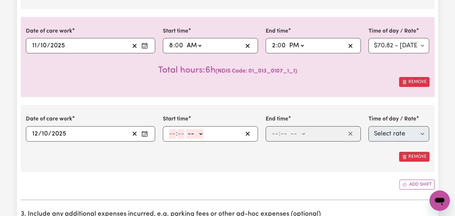
click at [143, 132] on icon "Enter the date of care work" at bounding box center [144, 132] width 5 height 0
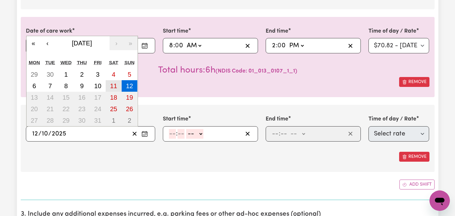
click at [113, 82] on abbr "11" at bounding box center [113, 85] width 7 height 7
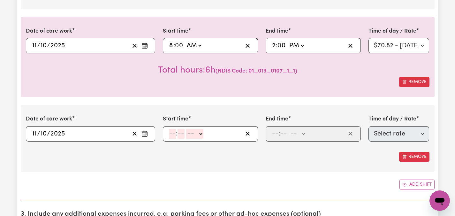
click at [172, 129] on input "number" at bounding box center [172, 134] width 7 height 10
click at [201, 129] on select "-- AM PM" at bounding box center [193, 134] width 17 height 10
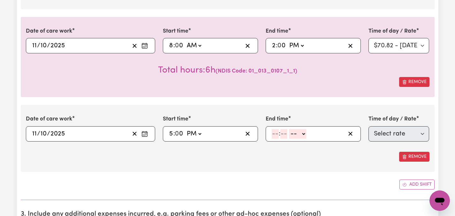
click at [277, 129] on input "number" at bounding box center [275, 134] width 7 height 10
click at [305, 129] on select "-- AM PM" at bounding box center [298, 134] width 17 height 10
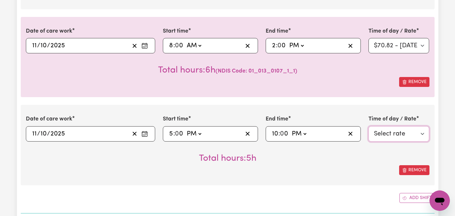
click at [426, 126] on select "Select rate $70.82 - [DATE] - Assistance with Self Care Activities - Standard L…" at bounding box center [398, 133] width 61 height 15
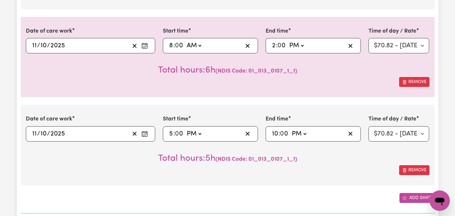
click at [411, 193] on button "Add shift" at bounding box center [416, 198] width 35 height 10
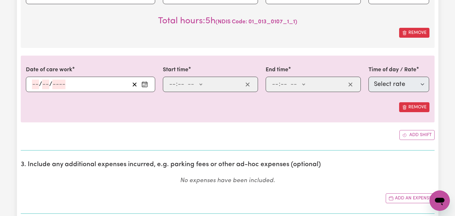
scroll to position [874, 0]
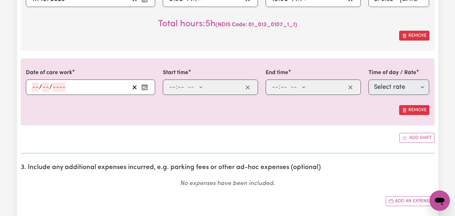
click at [146, 84] on icon "Enter the date of care work" at bounding box center [144, 87] width 6 height 6
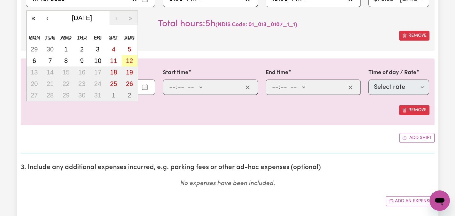
click at [132, 57] on abbr "12" at bounding box center [129, 60] width 7 height 7
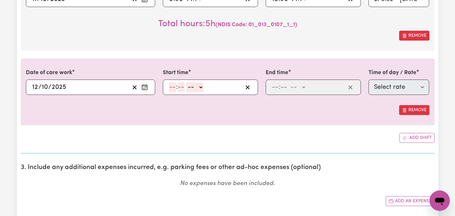
click at [173, 82] on input "number" at bounding box center [172, 87] width 7 height 10
click at [201, 82] on select "-- AM PM" at bounding box center [194, 87] width 17 height 10
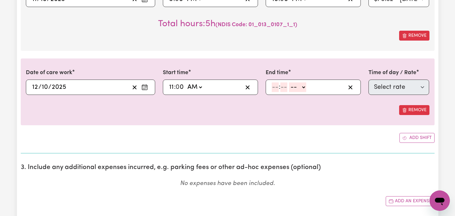
click at [275, 82] on input "number" at bounding box center [275, 87] width 7 height 10
click at [303, 82] on select "-- AM PM" at bounding box center [296, 87] width 17 height 10
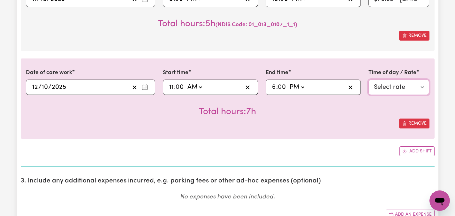
click at [423, 79] on select "Select rate $87.96 - [DATE] - Assistance with Self Care Activities - Standard L…" at bounding box center [398, 86] width 61 height 15
click at [356, 172] on section "3. Include any additional expenses incurred, e.g. parking fees or other ad-hoc …" at bounding box center [228, 201] width 414 height 58
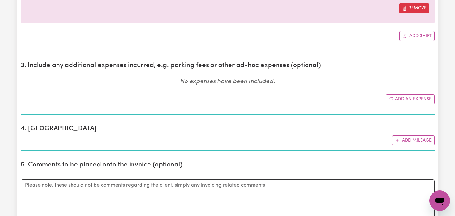
scroll to position [1000, 0]
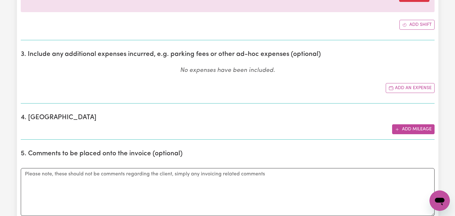
click at [407, 124] on button "Add mileage" at bounding box center [413, 129] width 42 height 10
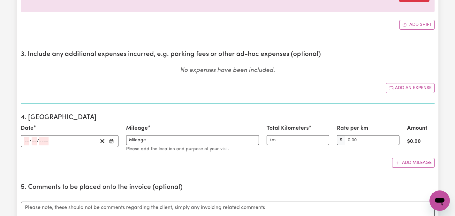
click at [112, 139] on icon "Enter the date" at bounding box center [111, 141] width 4 height 4
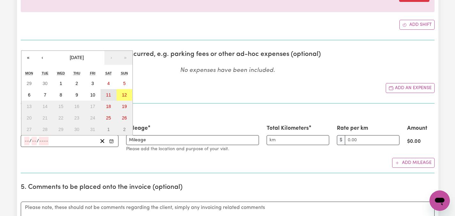
click at [109, 92] on abbr "11" at bounding box center [108, 94] width 5 height 5
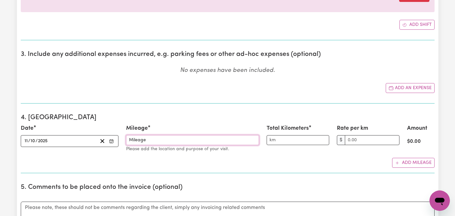
click at [148, 135] on input "Mileage" at bounding box center [192, 140] width 133 height 10
click at [272, 135] on input "Total Kilometers" at bounding box center [298, 140] width 63 height 10
click at [353, 135] on input "Rate per km" at bounding box center [372, 140] width 55 height 10
click at [323, 159] on div "Add mileage" at bounding box center [228, 163] width 414 height 10
click at [394, 183] on h2 "5. Comments to be placed onto the invoice (optional)" at bounding box center [228, 187] width 414 height 8
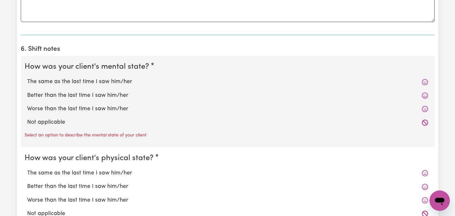
scroll to position [1225, 0]
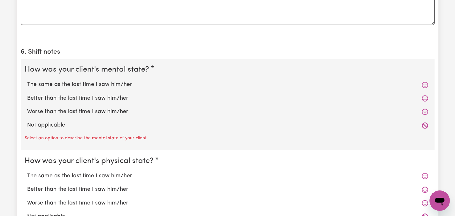
click at [62, 80] on label "The same as the last time I saw him/her" at bounding box center [227, 84] width 401 height 8
click at [27, 80] on input "The same as the last time I saw him/her" at bounding box center [27, 80] width 0 height 0
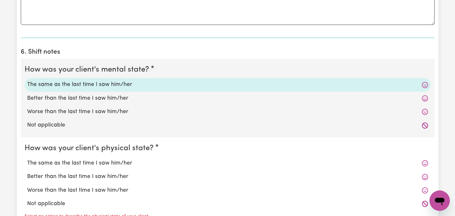
click at [44, 159] on label "The same as the last time I saw him/her" at bounding box center [227, 163] width 401 height 8
click at [27, 159] on input "The same as the last time I saw him/her" at bounding box center [27, 159] width 0 height 0
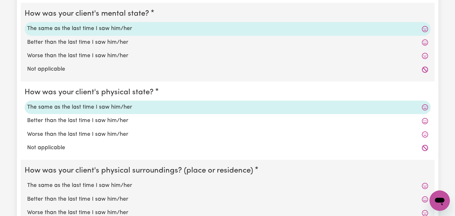
scroll to position [1301, 0]
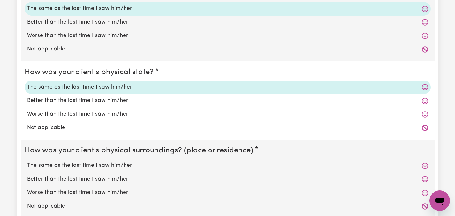
click at [58, 161] on label "The same as the last time I saw him/her" at bounding box center [227, 165] width 401 height 8
click at [27, 161] on input "The same as the last time I saw him/her" at bounding box center [27, 161] width 0 height 0
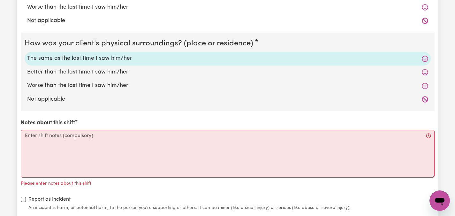
scroll to position [1419, 0]
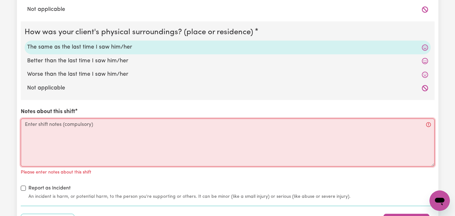
click at [44, 120] on textarea "Notes about this shift" at bounding box center [228, 142] width 414 height 48
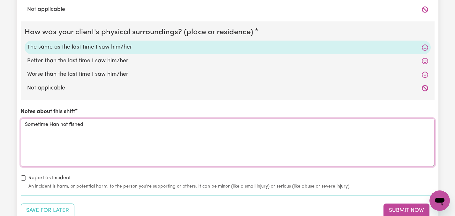
click at [73, 118] on textarea "Sometime Han not fished" at bounding box center [228, 142] width 414 height 48
click at [75, 118] on textarea "Sometime Han not fisnihed" at bounding box center [228, 142] width 414 height 48
click at [77, 118] on textarea "Sometime Han not finihed" at bounding box center [228, 142] width 414 height 48
click at [112, 120] on textarea "Sometime Han not finished" at bounding box center [228, 142] width 414 height 48
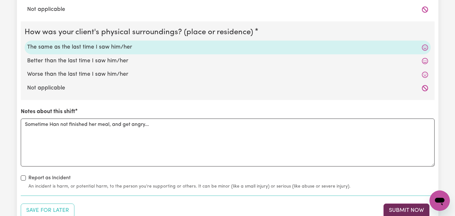
click at [408, 203] on button "Submit Now" at bounding box center [406, 210] width 46 height 14
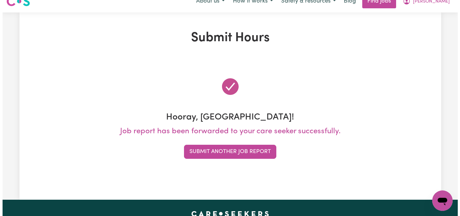
scroll to position [0, 0]
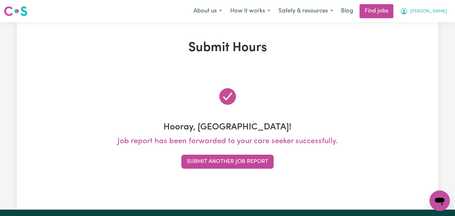
click at [436, 11] on span "[PERSON_NAME]" at bounding box center [428, 11] width 37 height 7
click at [417, 37] on link "My Dashboard" at bounding box center [425, 37] width 50 height 12
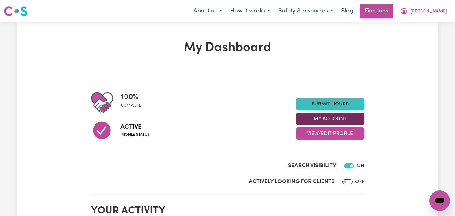
click at [344, 117] on button "My Account" at bounding box center [330, 119] width 68 height 12
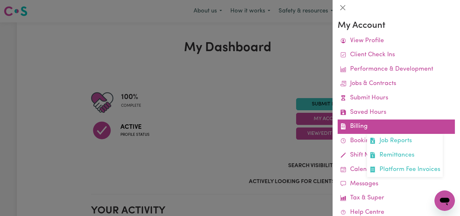
click at [361, 125] on link "Billing Job Reports Remittances Platform Fee Invoices" at bounding box center [395, 126] width 117 height 14
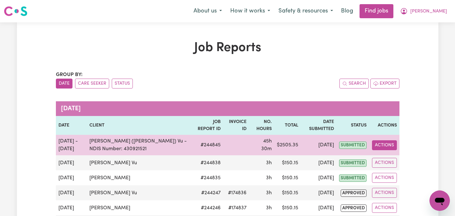
click at [385, 143] on button "Actions" at bounding box center [384, 145] width 25 height 10
click at [400, 158] on link "View Job Report" at bounding box center [399, 160] width 55 height 13
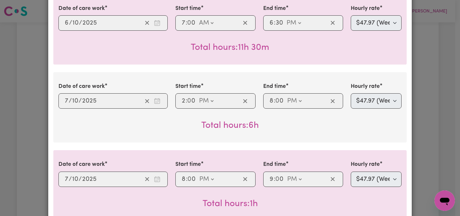
scroll to position [189, 0]
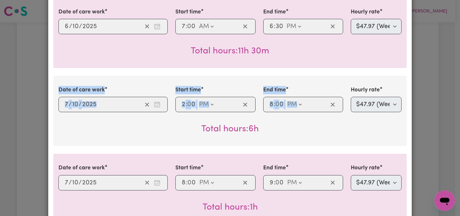
drag, startPoint x: 458, startPoint y: 89, endPoint x: 453, endPoint y: 33, distance: 57.1
click at [453, 33] on div "Job Report # 244845 - [GEOGRAPHIC_DATA] (Han) Vu - NDIS Number: 430921521 Summa…" at bounding box center [230, 108] width 460 height 216
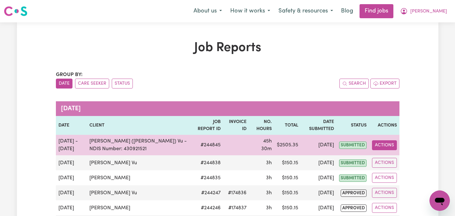
click at [384, 144] on button "Actions" at bounding box center [384, 145] width 25 height 10
click at [398, 159] on link "View Job Report" at bounding box center [399, 160] width 55 height 13
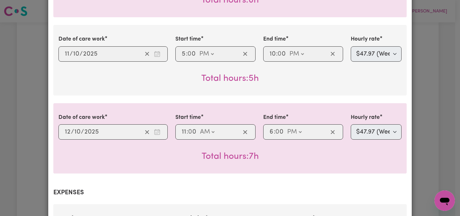
scroll to position [705, 0]
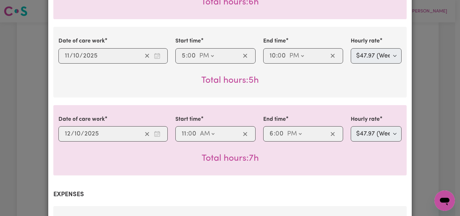
click at [281, 64] on div "Total hours: 5h" at bounding box center [229, 76] width 343 height 24
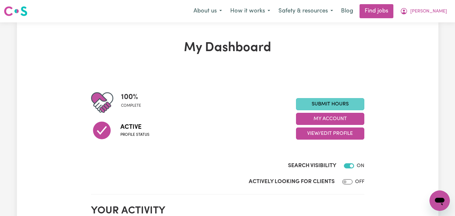
click at [331, 103] on link "Submit Hours" at bounding box center [330, 104] width 68 height 12
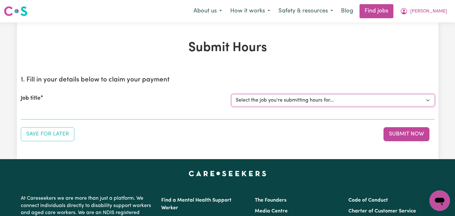
click at [427, 99] on select "Select the job you're submitting hours for... [[PERSON_NAME]] Care worker neede…" at bounding box center [332, 100] width 203 height 12
select select "2686"
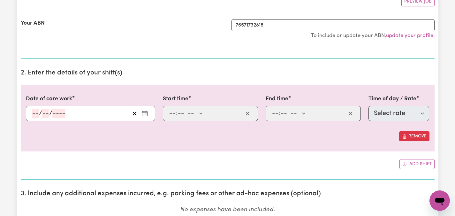
scroll to position [131, 0]
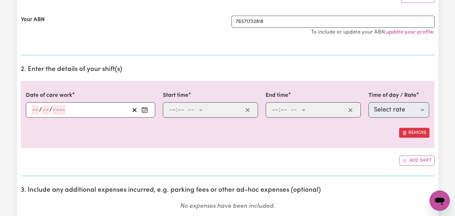
click at [148, 109] on button "Enter the date of care work" at bounding box center [144, 110] width 10 height 10
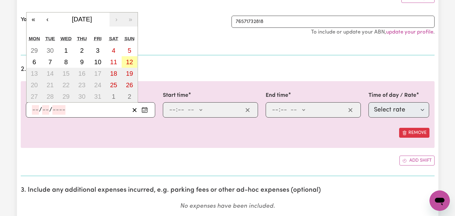
click at [131, 62] on abbr "12" at bounding box center [129, 61] width 7 height 7
type input "[DATE]"
type input "12"
type input "10"
type input "2025"
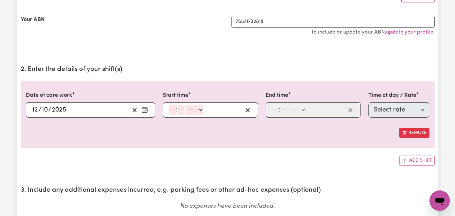
click at [174, 110] on input "number" at bounding box center [172, 110] width 7 height 10
type input "11"
type input "00"
click at [202, 109] on select "-- AM PM" at bounding box center [194, 110] width 17 height 10
select select "am"
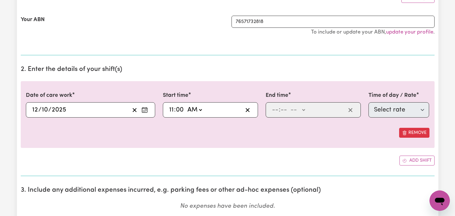
type input "11:00"
type input "0"
click at [276, 109] on input "number" at bounding box center [275, 110] width 7 height 10
type input "6"
type input "9"
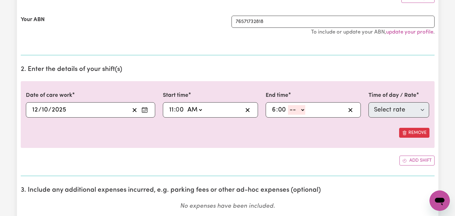
type input "00"
click at [303, 111] on select "-- AM PM" at bounding box center [296, 110] width 17 height 10
select select "pm"
type input "18:00"
type input "0"
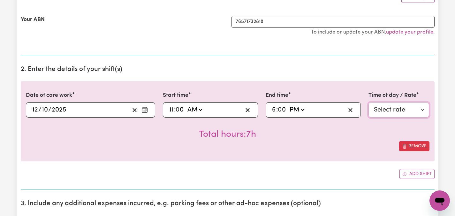
click at [424, 111] on select "Select rate $87.96 - [DATE] - Assistance with Self Care Activities - Standard L…" at bounding box center [398, 109] width 61 height 15
click at [145, 111] on icon "Enter the date of care work" at bounding box center [144, 110] width 6 height 6
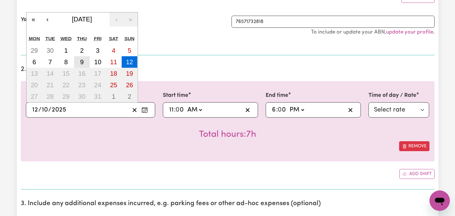
click at [81, 60] on abbr "9" at bounding box center [82, 61] width 4 height 7
type input "[DATE]"
type input "9"
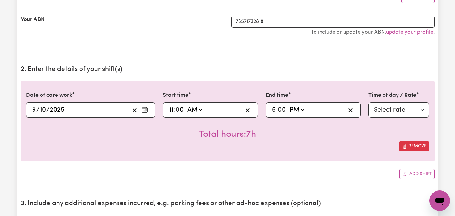
click at [199, 110] on select "AM PM" at bounding box center [194, 110] width 17 height 10
click at [175, 108] on span ":" at bounding box center [175, 109] width 2 height 7
click at [174, 109] on span ":" at bounding box center [175, 109] width 2 height 7
click at [167, 111] on div "11:00 11 : 0 0 AM PM" at bounding box center [210, 109] width 95 height 15
click at [171, 110] on input "11" at bounding box center [171, 110] width 5 height 10
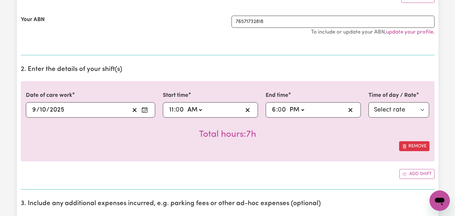
type input "08:00"
type input "8"
type input "00"
click at [199, 111] on select "AM PM" at bounding box center [193, 110] width 17 height 10
select select "pm"
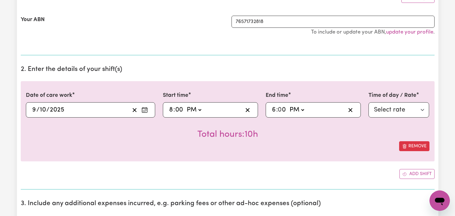
type input "20:00"
type input "0"
click at [273, 109] on input "6" at bounding box center [274, 110] width 4 height 10
type input "13:00"
type input "1"
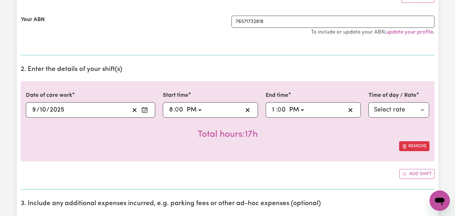
type input "22:00"
type input "10"
click at [423, 109] on select "Select rate $87.96 - Public Holiday - Assistance with Self Care Activities - St…" at bounding box center [398, 109] width 61 height 15
click at [200, 110] on select "AM PM" at bounding box center [193, 110] width 17 height 10
select select "am"
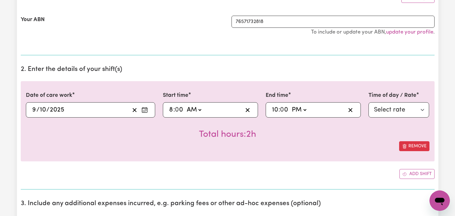
type input "08:00"
click at [298, 109] on select "AM PM" at bounding box center [298, 110] width 17 height 10
select select "am"
type input "10:00"
click at [423, 109] on select "Select rate $47.97 - Weekday Daytime - Assistance with Self Care Activities - S…" at bounding box center [398, 109] width 61 height 15
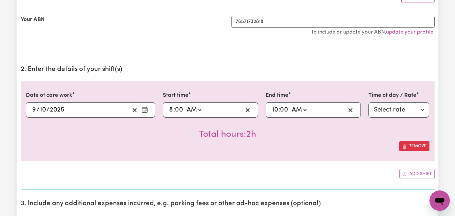
click at [144, 110] on icon "Enter the date of care work" at bounding box center [144, 110] width 6 height 6
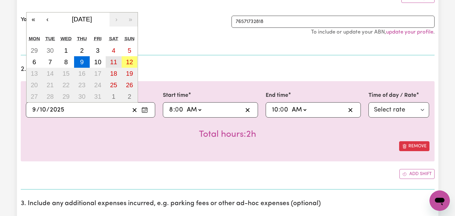
click at [113, 58] on abbr "11" at bounding box center [113, 61] width 7 height 7
type input "[DATE]"
type input "11"
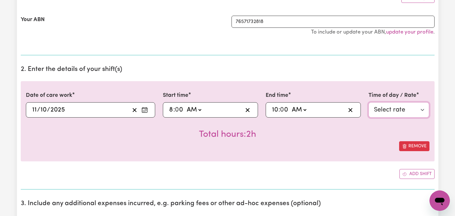
click at [421, 109] on select "Select rate $70.82 - [DATE] - Assistance with Self Care Activities - Standard L…" at bounding box center [398, 109] width 61 height 15
